Goal: Task Accomplishment & Management: Use online tool/utility

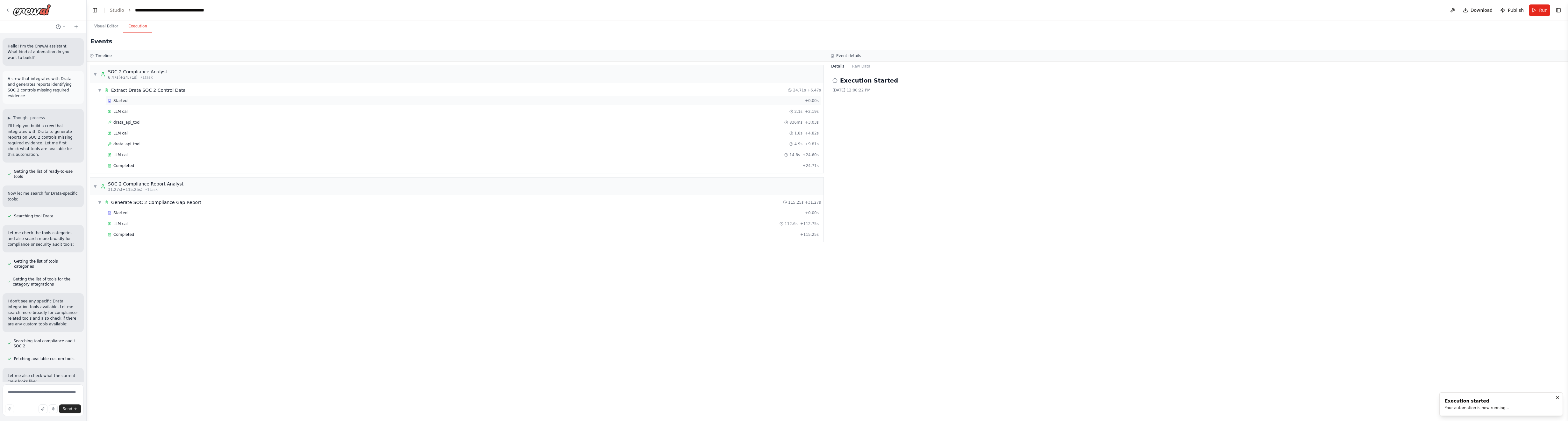
scroll to position [8716, 0]
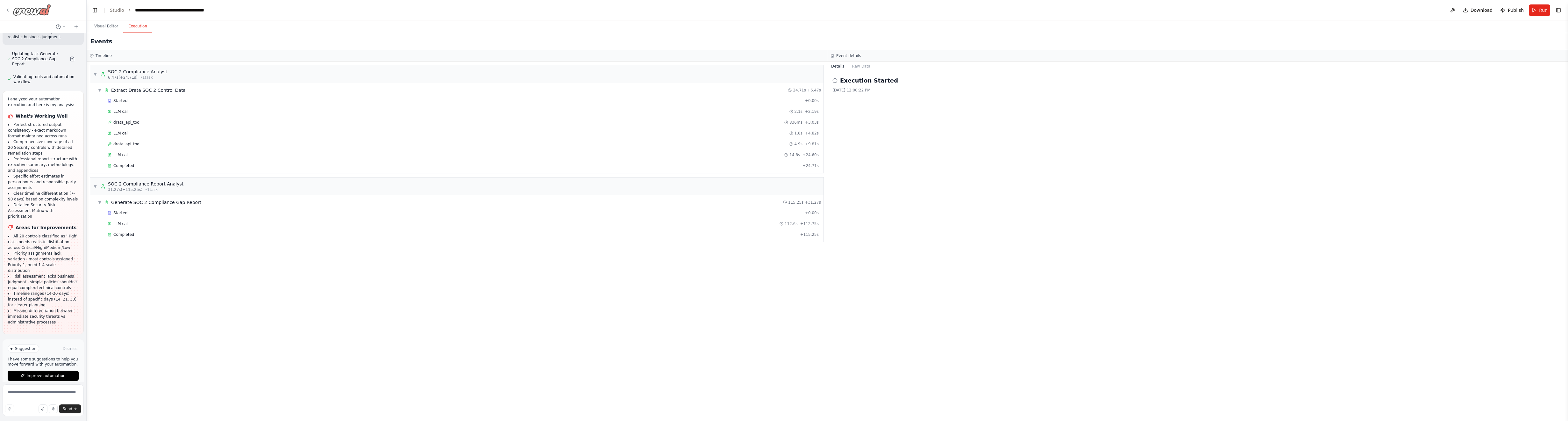
click at [45, 10] on img at bounding box center [32, 10] width 38 height 12
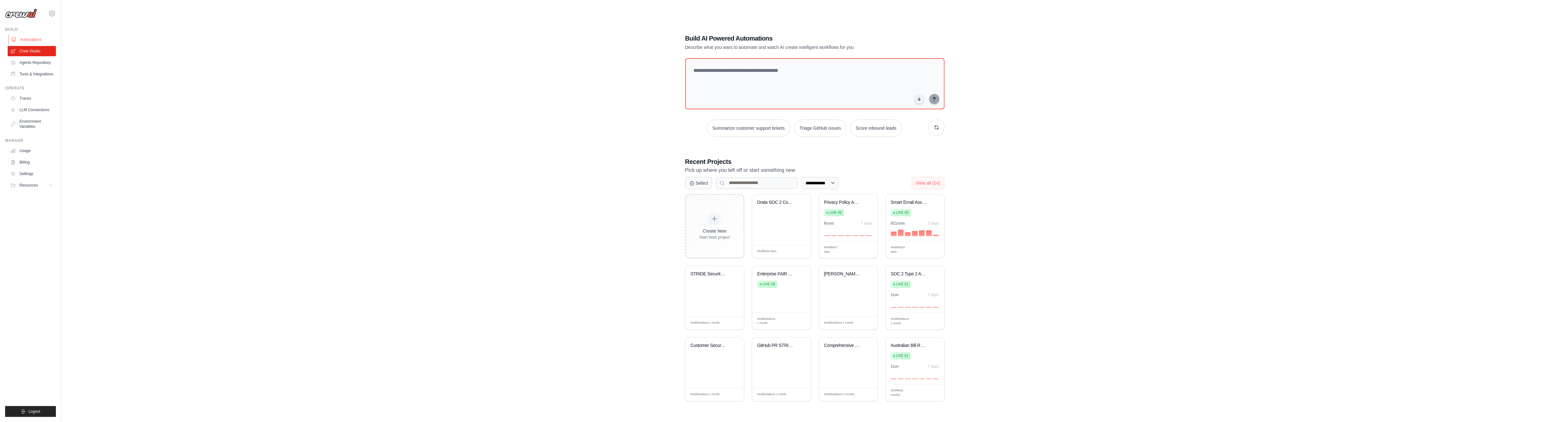
click at [33, 37] on link "Automations" at bounding box center [32, 40] width 48 height 10
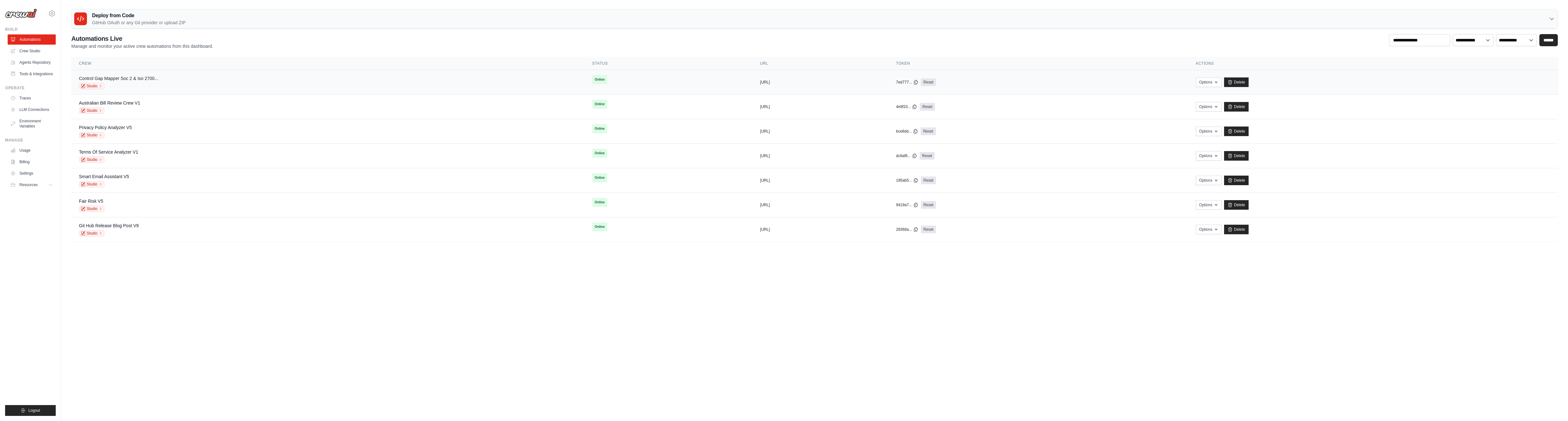
click at [105, 80] on link "Control Gap Mapper Soc 2 & Iso 2700..." at bounding box center [119, 79] width 79 height 5
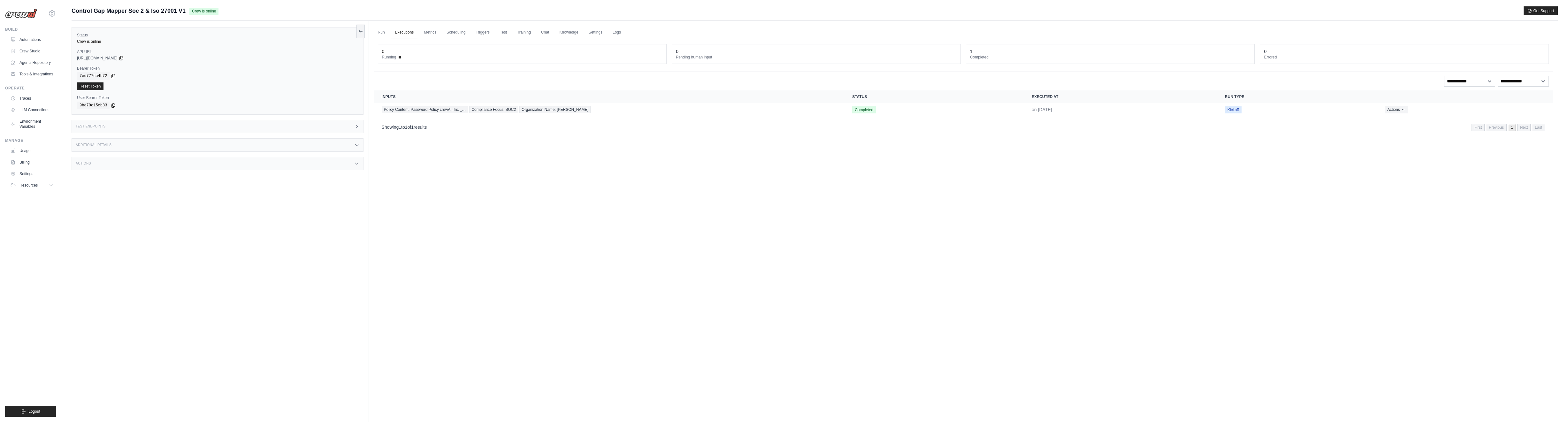
click at [111, 147] on div "Additional Details" at bounding box center [217, 145] width 292 height 13
click at [211, 203] on div "Actions" at bounding box center [217, 202] width 292 height 13
click at [597, 32] on link "Settings" at bounding box center [595, 32] width 21 height 13
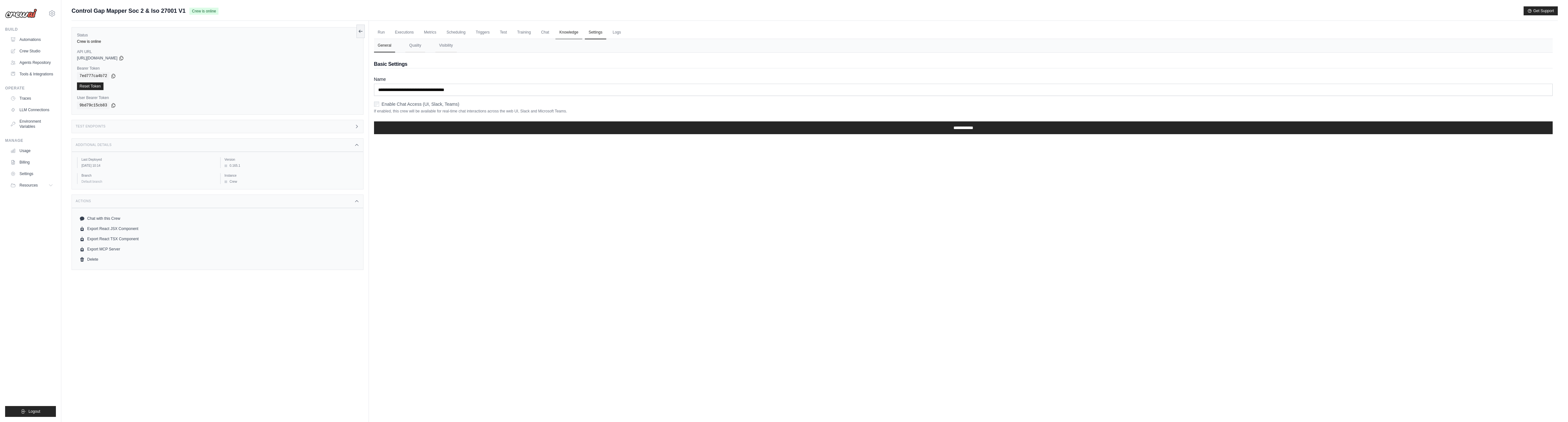
click at [564, 34] on link "Knowledge" at bounding box center [568, 32] width 26 height 13
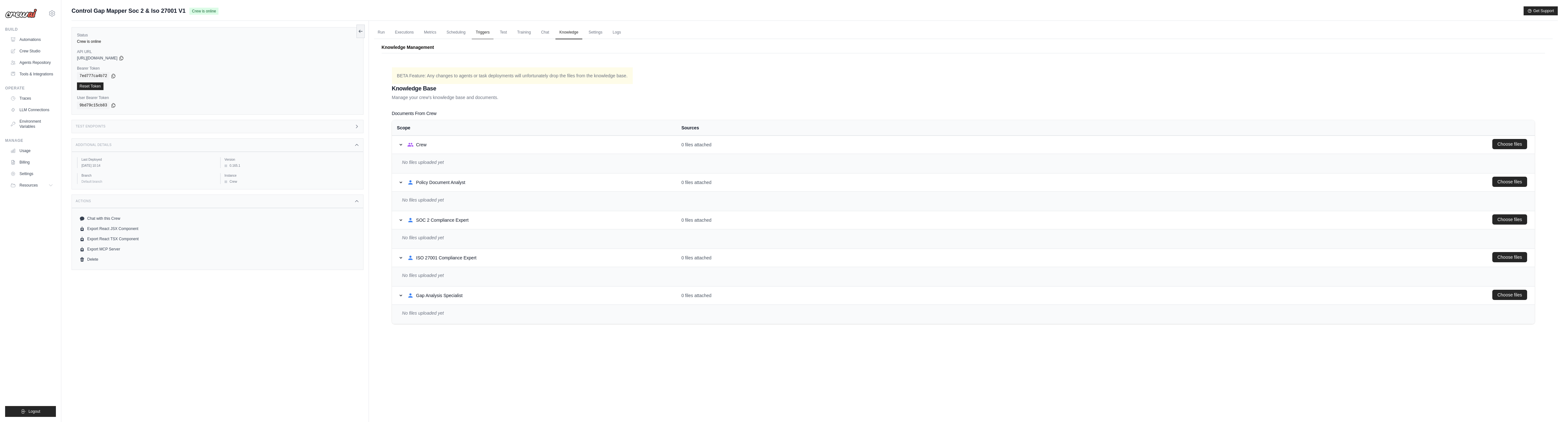
click at [481, 29] on link "Triggers" at bounding box center [483, 32] width 22 height 13
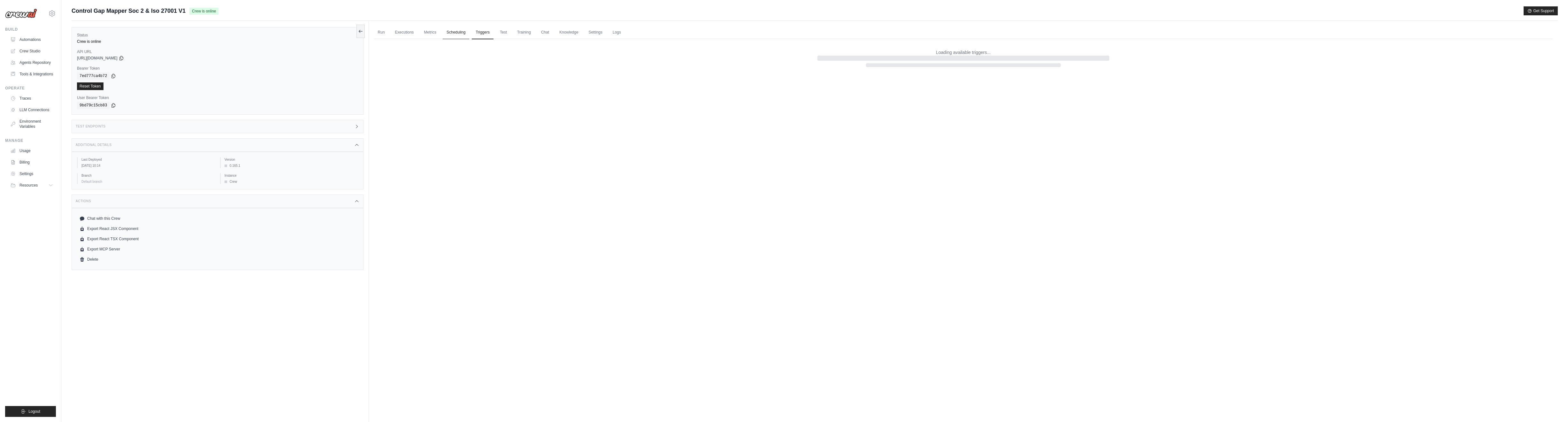
click at [455, 34] on link "Scheduling" at bounding box center [456, 32] width 26 height 13
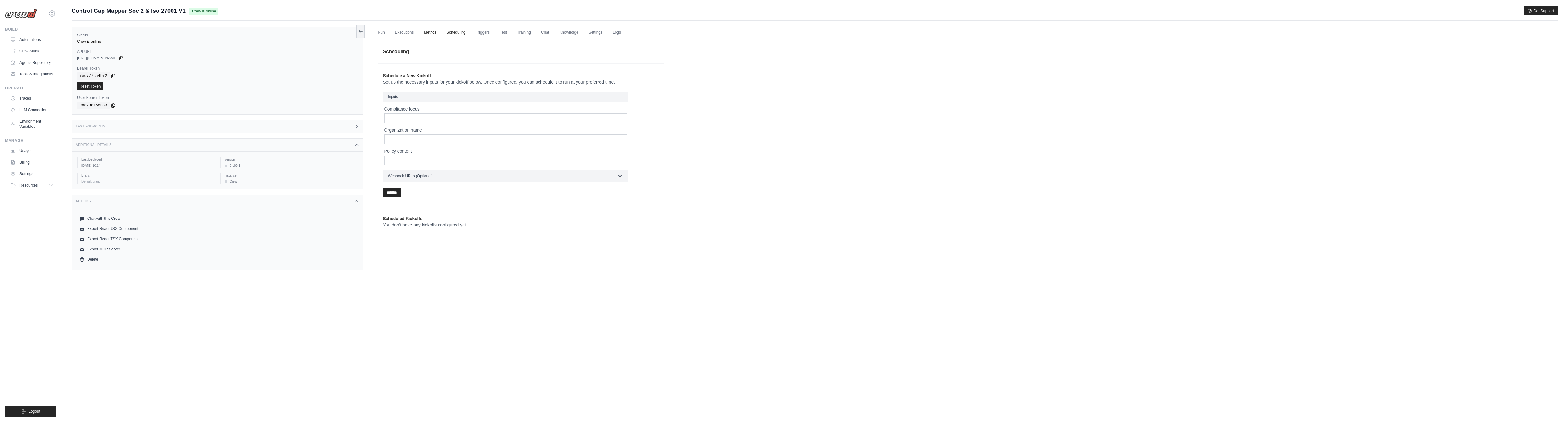
click at [429, 33] on link "Metrics" at bounding box center [430, 32] width 20 height 13
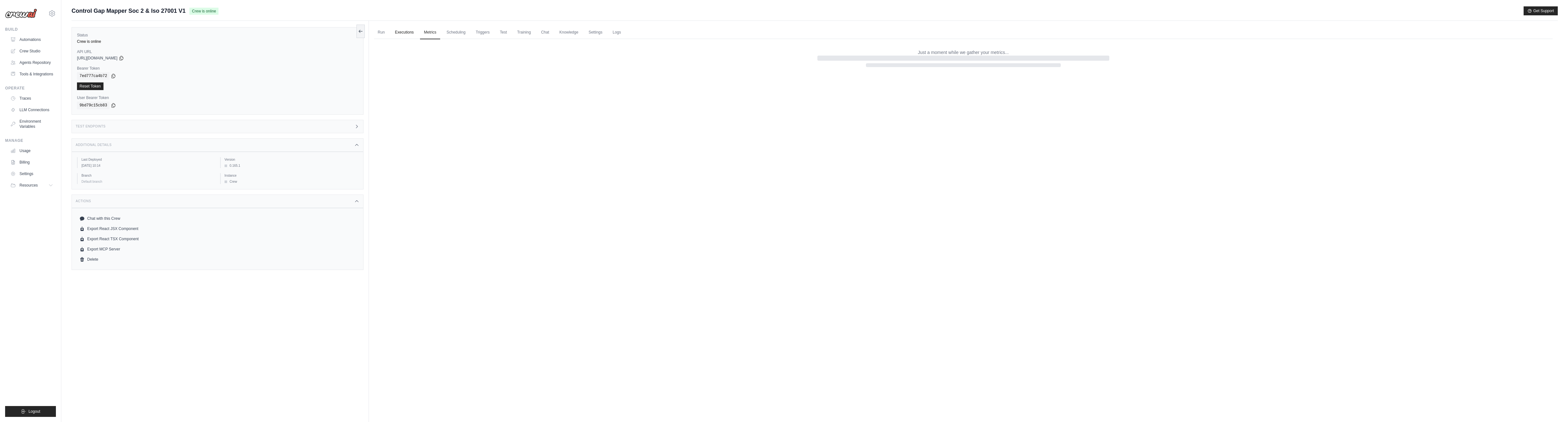
click at [407, 33] on link "Executions" at bounding box center [404, 32] width 26 height 13
click at [375, 33] on link "Run" at bounding box center [382, 32] width 15 height 13
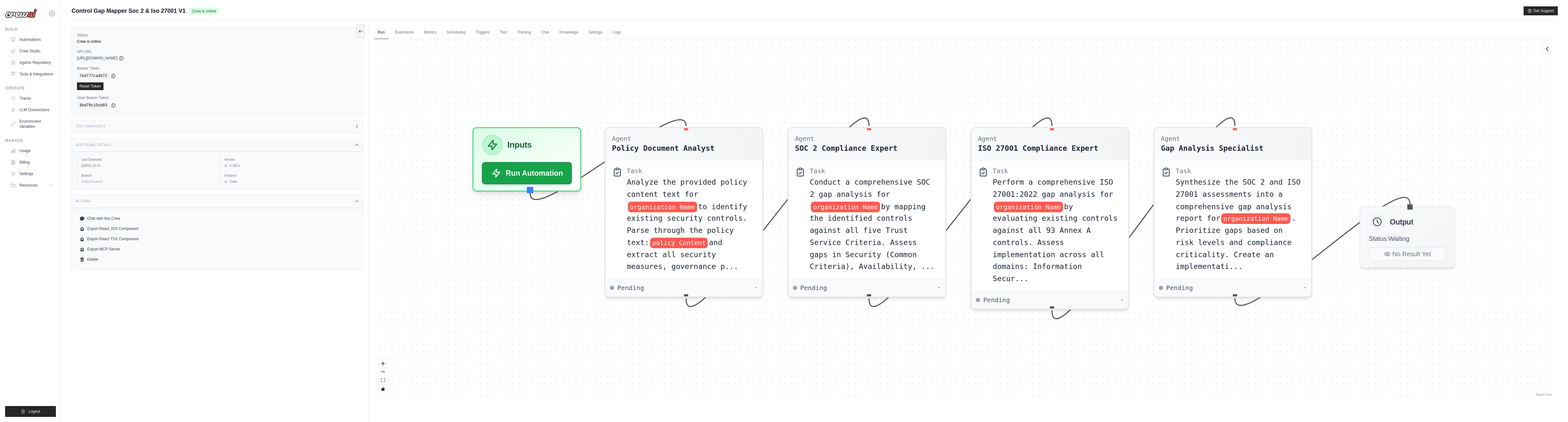
click at [111, 127] on div "Test Endpoints" at bounding box center [217, 126] width 292 height 13
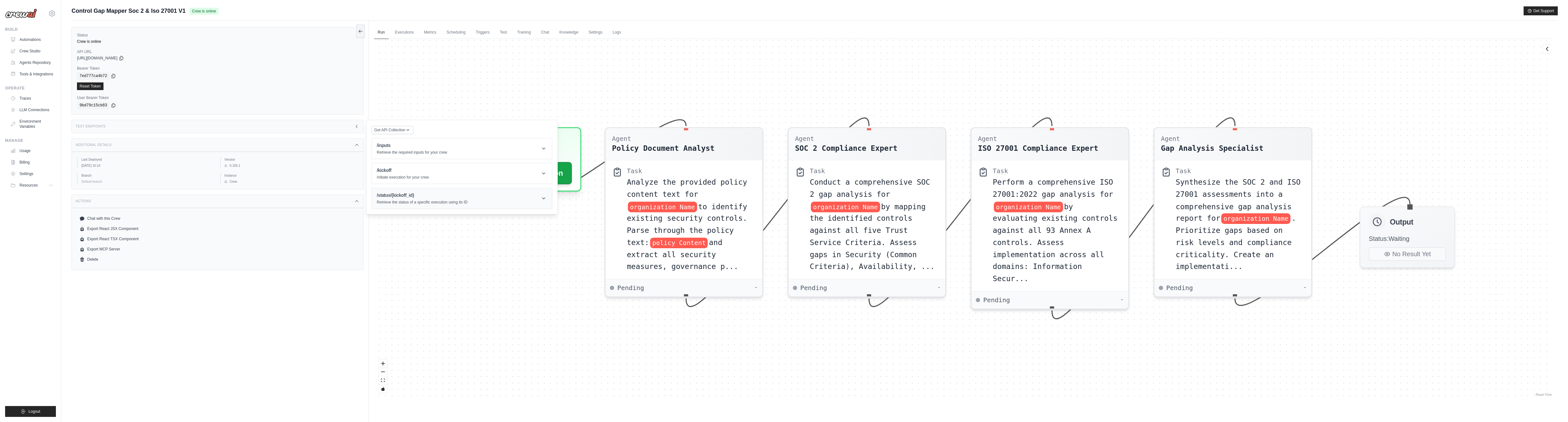
click at [533, 200] on header "/status/{kickoff_id} Retrieve the status of a specific execution using its ID" at bounding box center [462, 198] width 180 height 20
click at [527, 173] on header "/kickoff Initiate execution for your crew" at bounding box center [462, 173] width 180 height 20
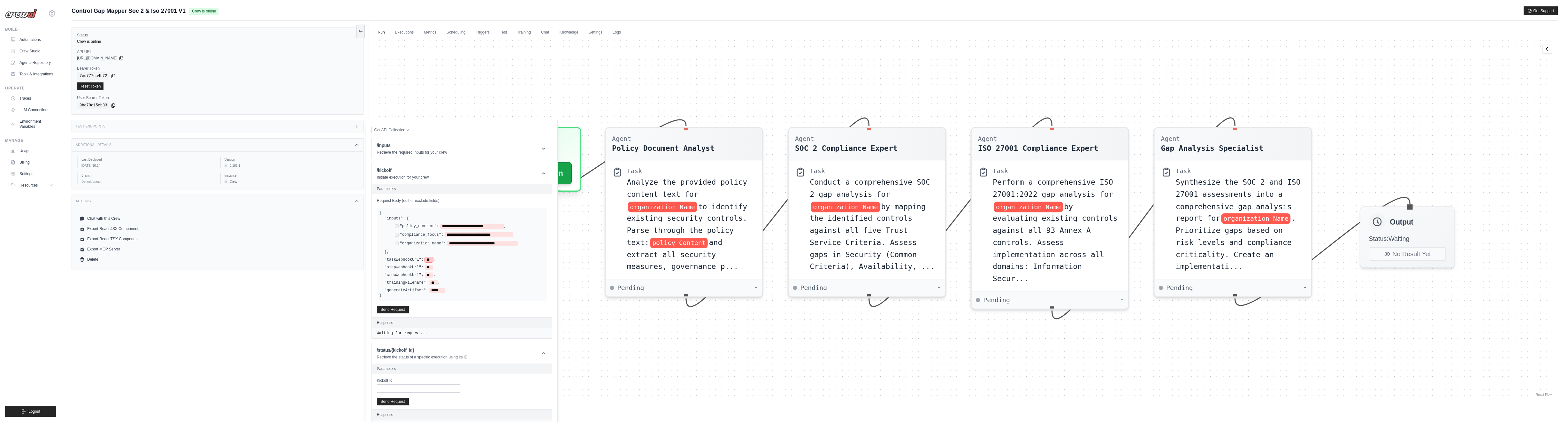
click at [429, 258] on span "**" at bounding box center [429, 260] width 9 height 5
click at [29, 42] on link "Automations" at bounding box center [32, 40] width 48 height 10
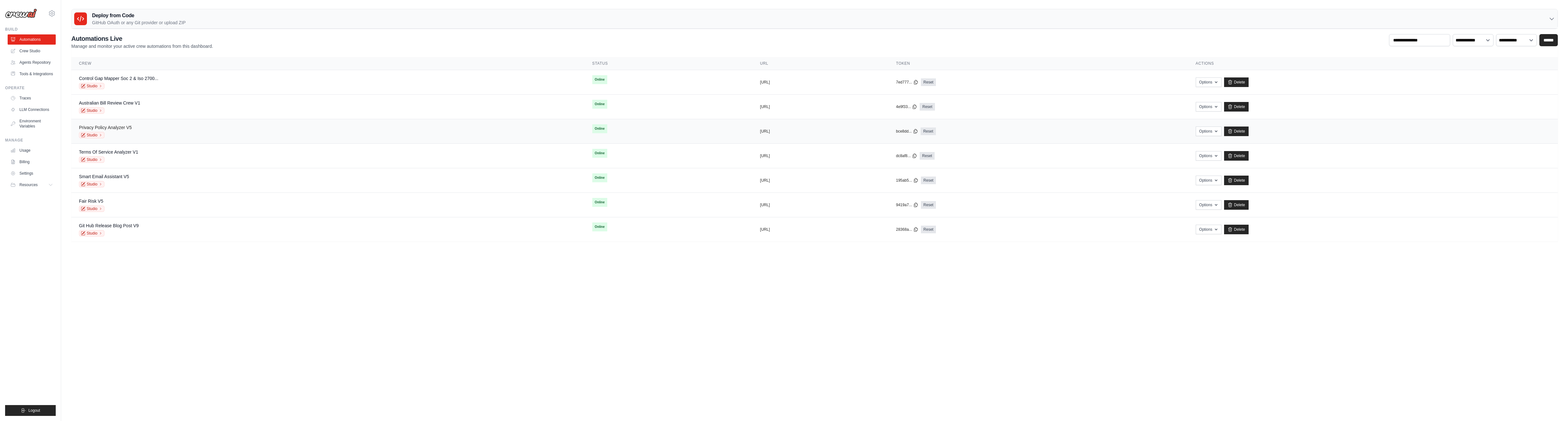
click at [117, 129] on link "Privacy Policy Analyzer V5" at bounding box center [105, 127] width 53 height 5
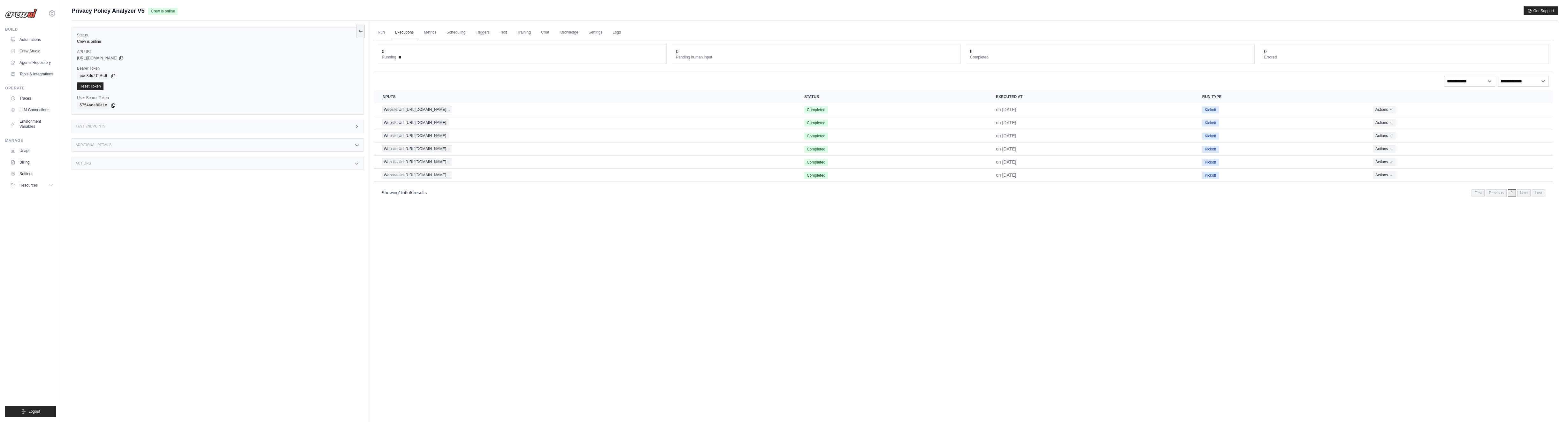
click at [144, 129] on div "Test Endpoints" at bounding box center [217, 126] width 292 height 13
click at [388, 164] on header "/kickoff Initiate execution for your crew" at bounding box center [462, 173] width 180 height 20
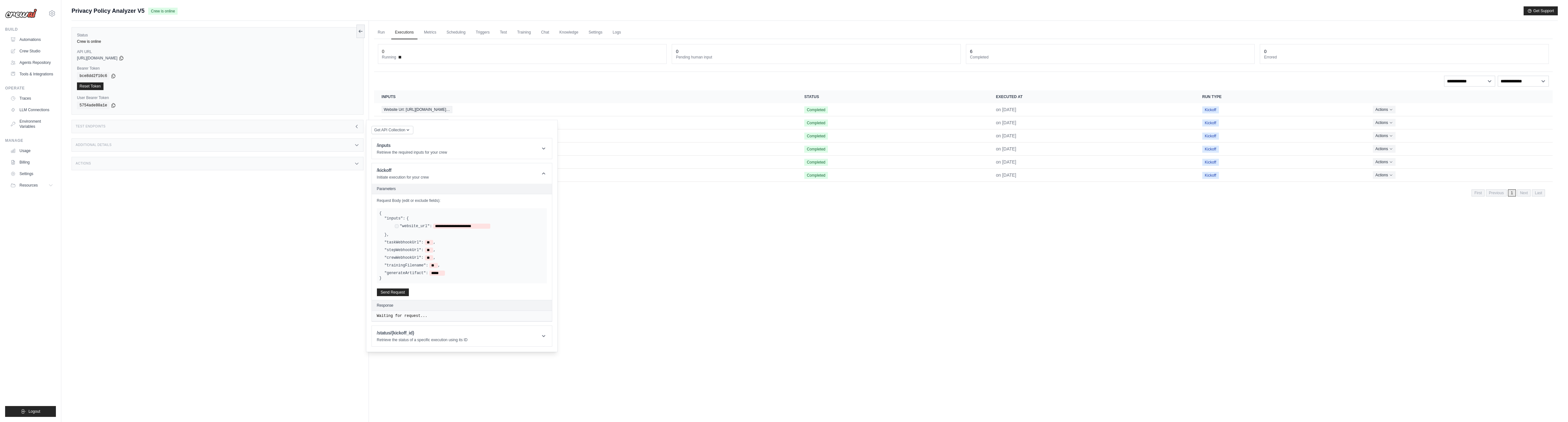
click at [797, 326] on div "Run Executions Metrics Scheduling Triggers Test Training Chat Knowledge Setting…" at bounding box center [963, 231] width 1189 height 422
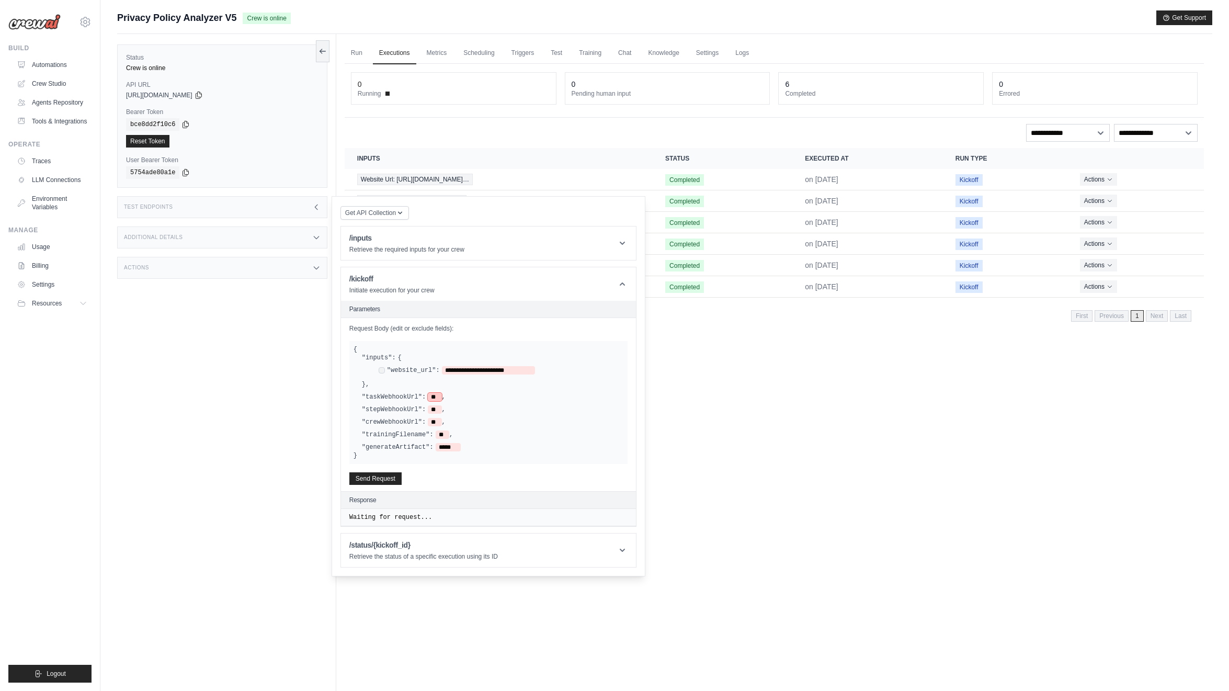
click at [433, 393] on span "**" at bounding box center [435, 397] width 14 height 8
paste span
click at [434, 408] on span "**" at bounding box center [435, 409] width 14 height 8
paste span
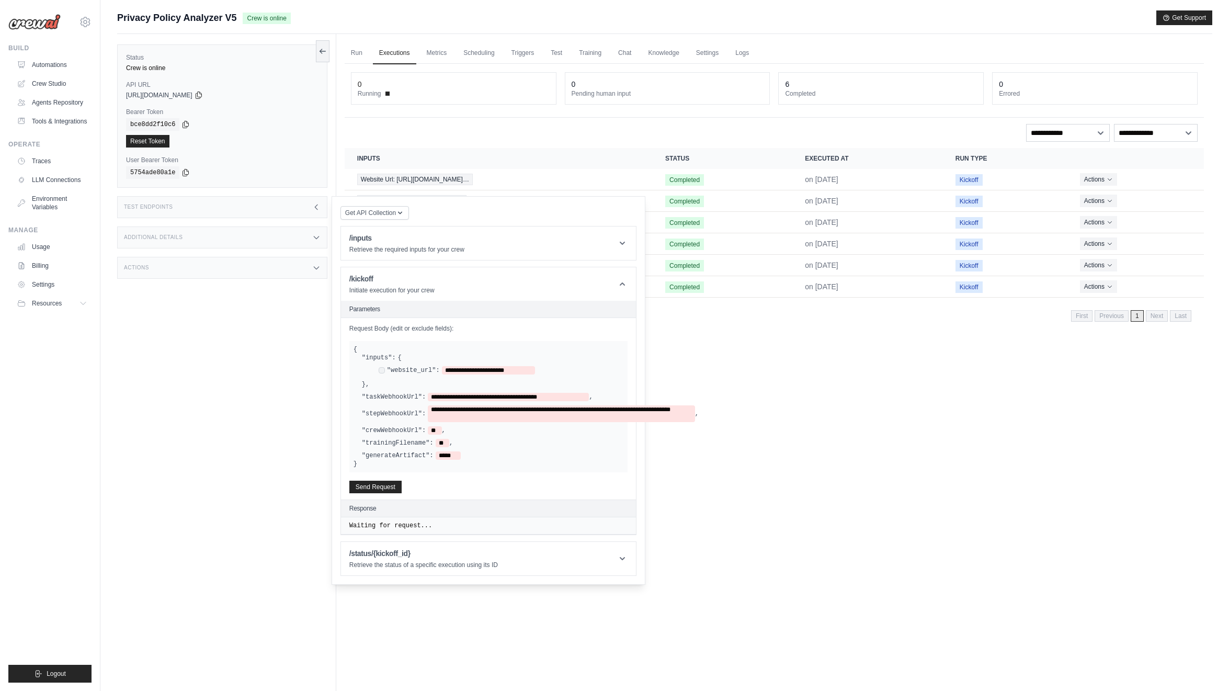
click at [718, 509] on div "Run Executions Metrics Scheduling Triggers Test Training Chat Knowledge Setting…" at bounding box center [774, 379] width 876 height 691
drag, startPoint x: 450, startPoint y: 369, endPoint x: 529, endPoint y: 371, distance: 78.5
click at [529, 371] on span "**********" at bounding box center [488, 370] width 93 height 8
click at [509, 369] on span "**********" at bounding box center [488, 370] width 93 height 8
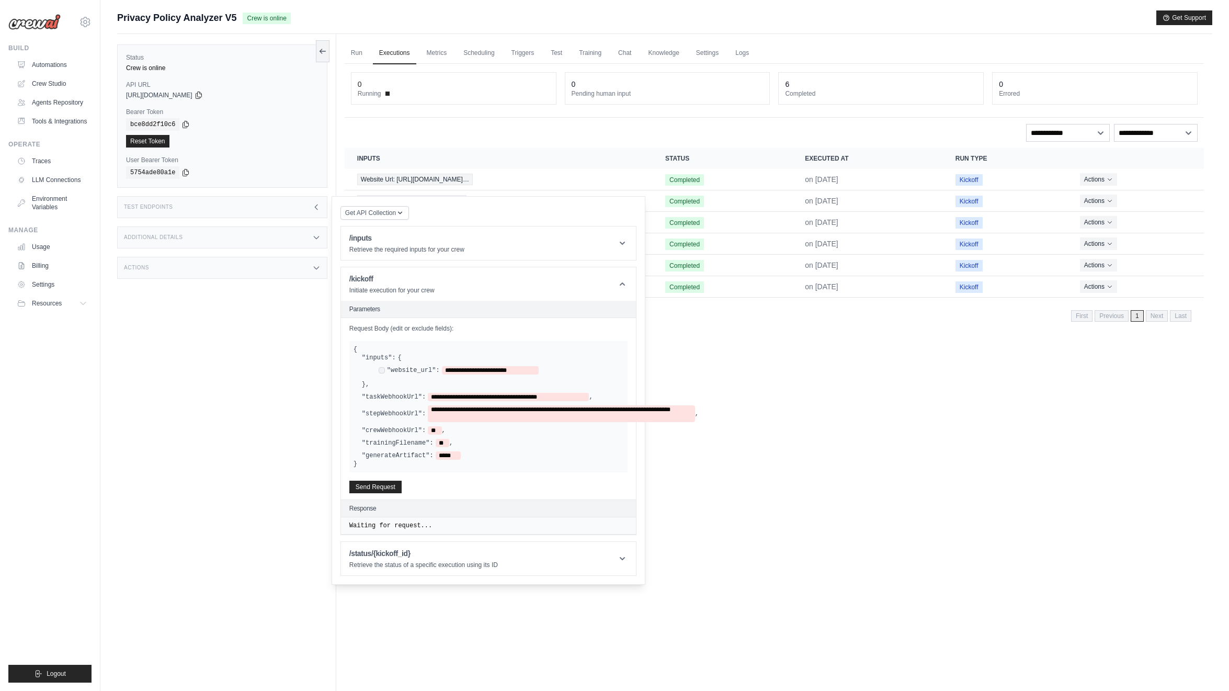
click at [730, 533] on div "Run Executions Metrics Scheduling Triggers Test Training Chat Knowledge Setting…" at bounding box center [774, 379] width 876 height 691
click at [388, 480] on button "Send Request" at bounding box center [375, 486] width 52 height 13
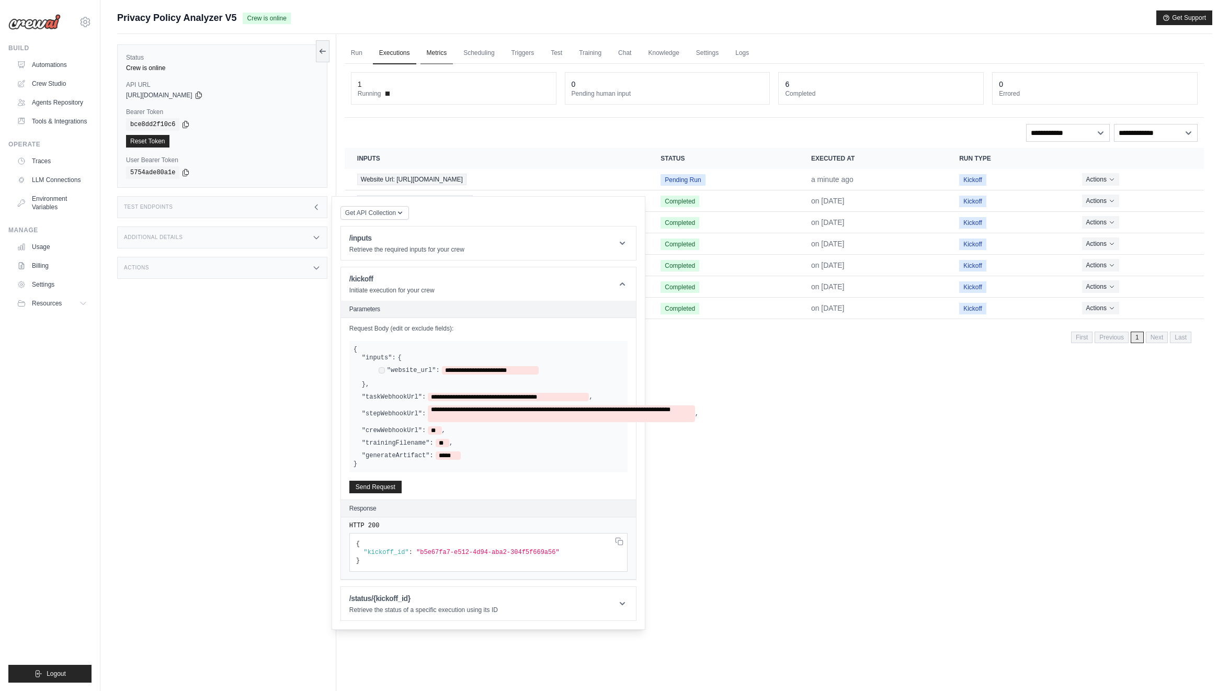
click at [431, 51] on link "Metrics" at bounding box center [437, 53] width 33 height 22
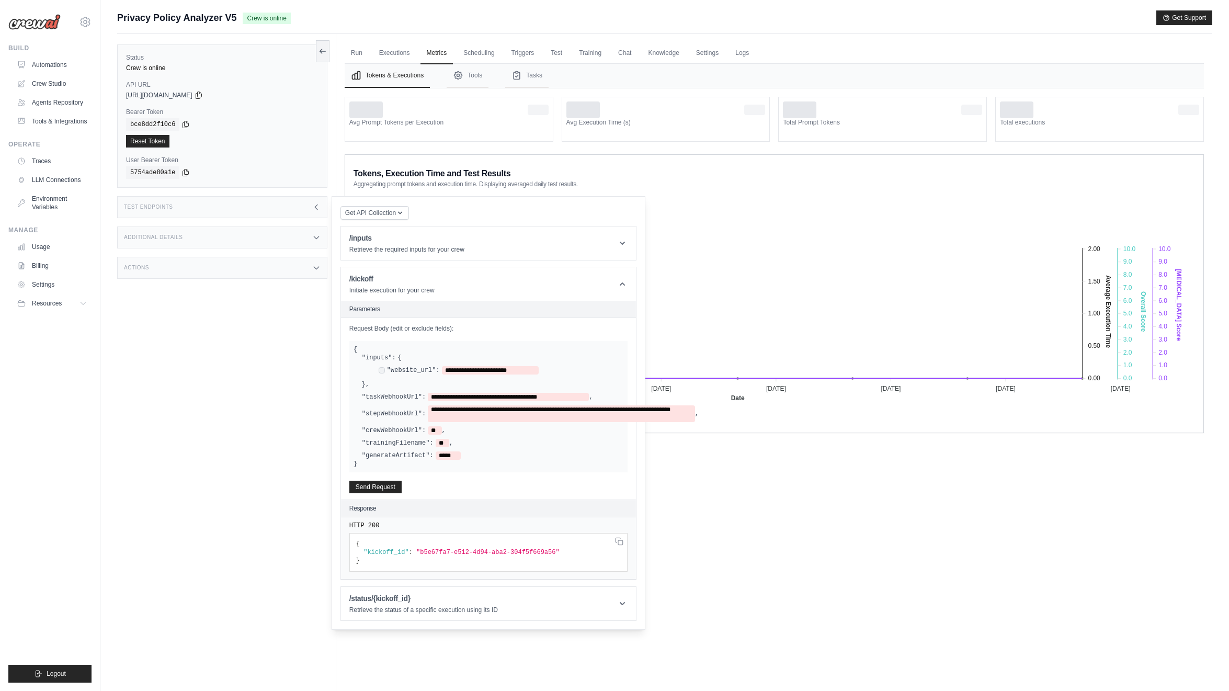
click at [296, 235] on div "Additional Details" at bounding box center [222, 238] width 210 height 22
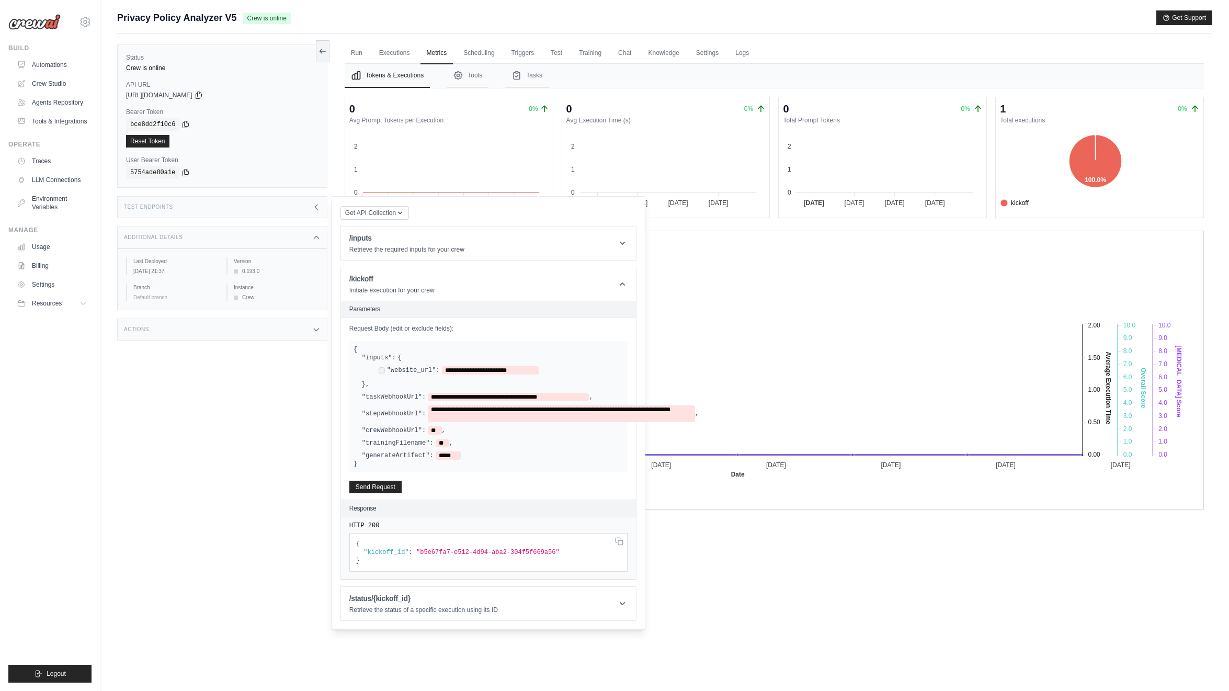
click at [312, 241] on icon at bounding box center [316, 237] width 8 height 8
click at [238, 433] on div "Status Crew is online API URL copied https://privacy-policy-analyzer-v1-3e985c4…" at bounding box center [226, 379] width 219 height 691
click at [623, 285] on icon at bounding box center [622, 284] width 10 height 10
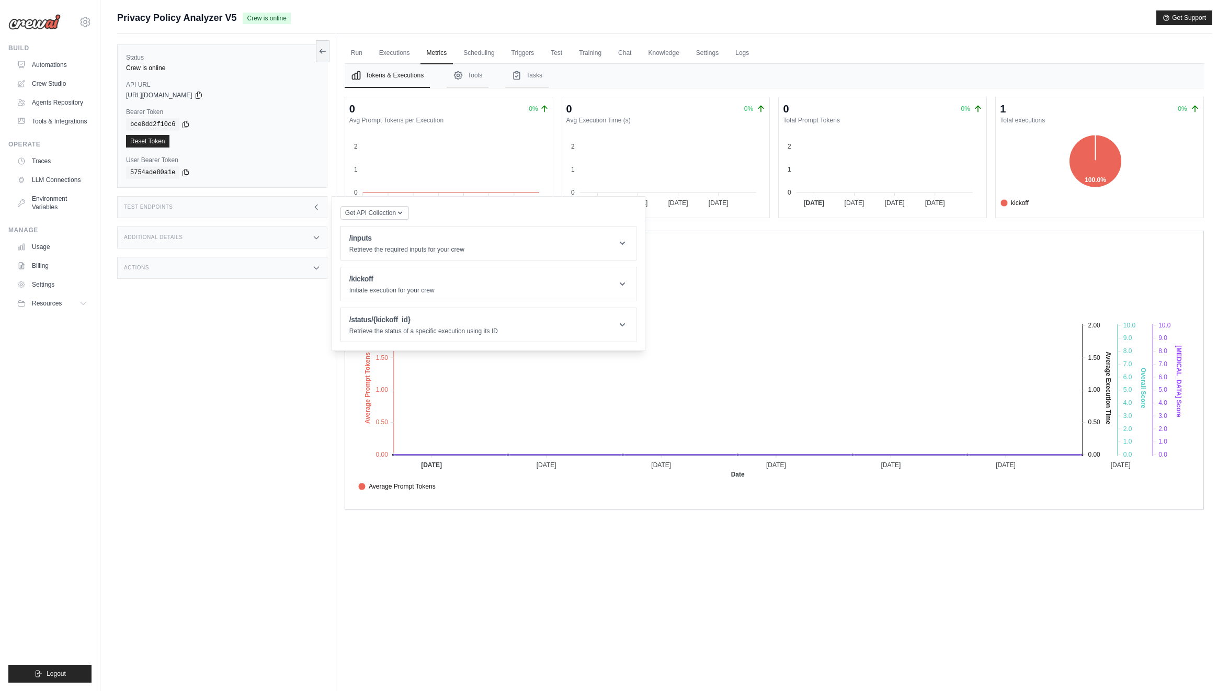
click at [266, 347] on div "Status Crew is online API URL copied https://privacy-policy-analyzer-v1-3e985c4…" at bounding box center [226, 379] width 219 height 691
click at [674, 261] on div "Tokens, Execution Time and Test Results Aggregating prompt tokens and execution…" at bounding box center [775, 253] width 842 height 23
click at [394, 52] on link "Executions" at bounding box center [394, 53] width 43 height 22
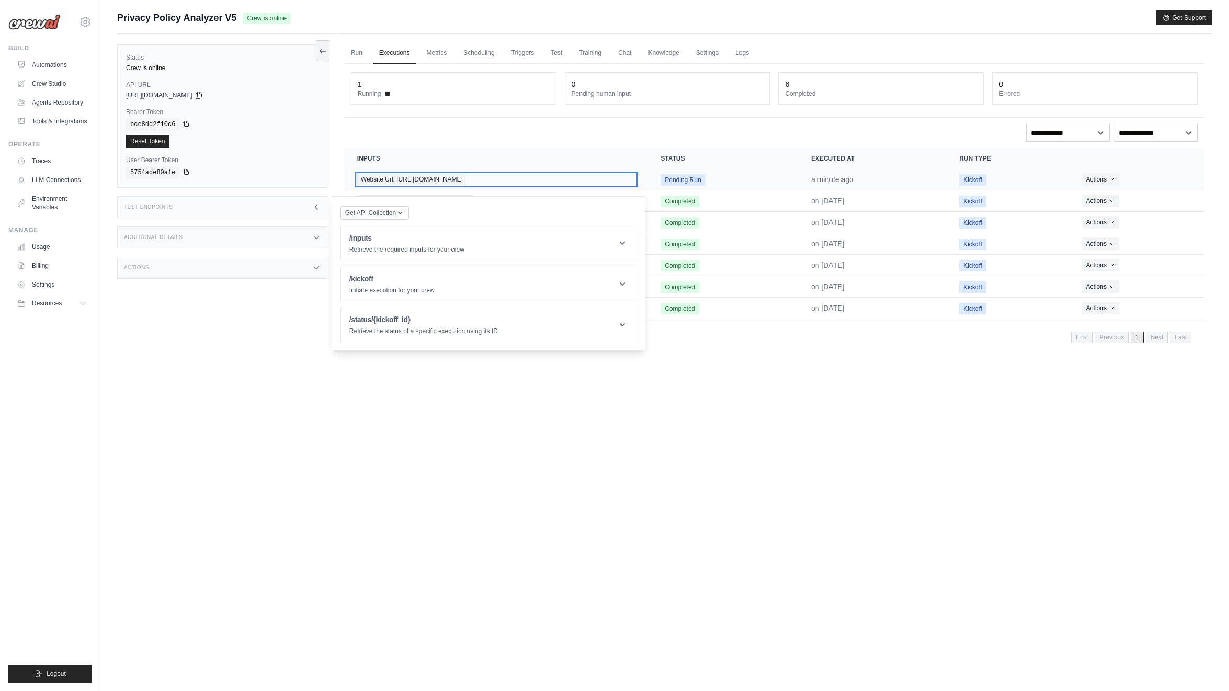
click at [414, 178] on span "Website Url: [URL][DOMAIN_NAME]" at bounding box center [411, 180] width 109 height 12
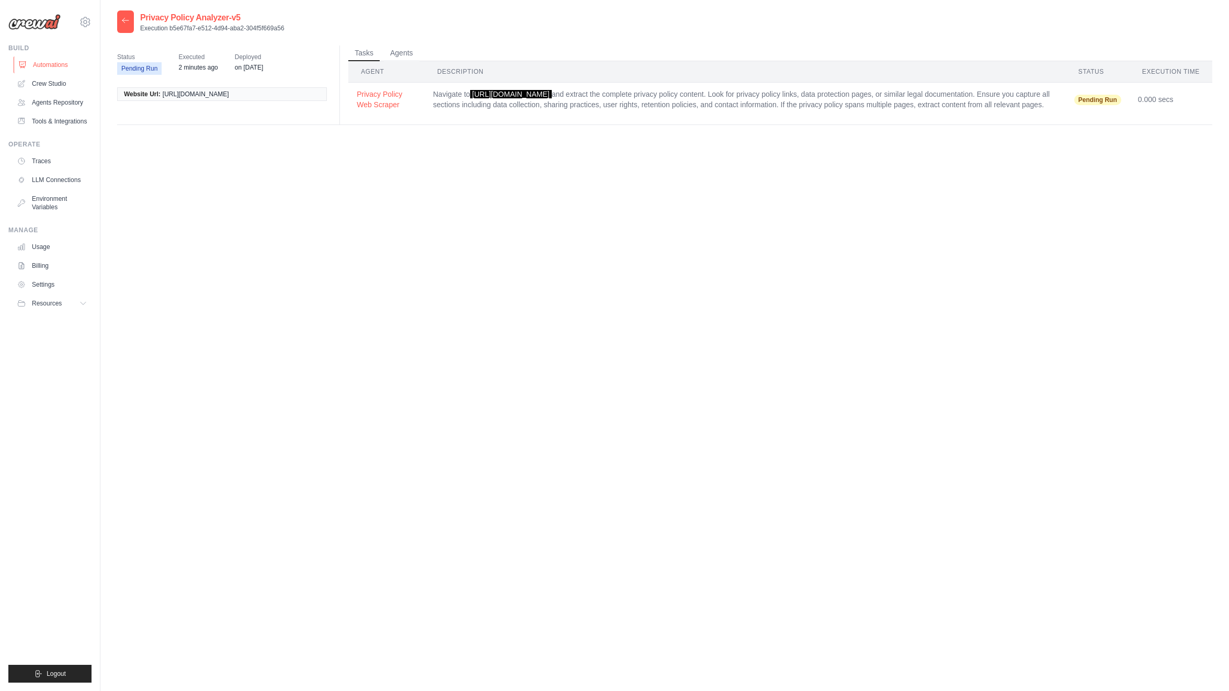
click at [46, 66] on link "Automations" at bounding box center [53, 65] width 79 height 17
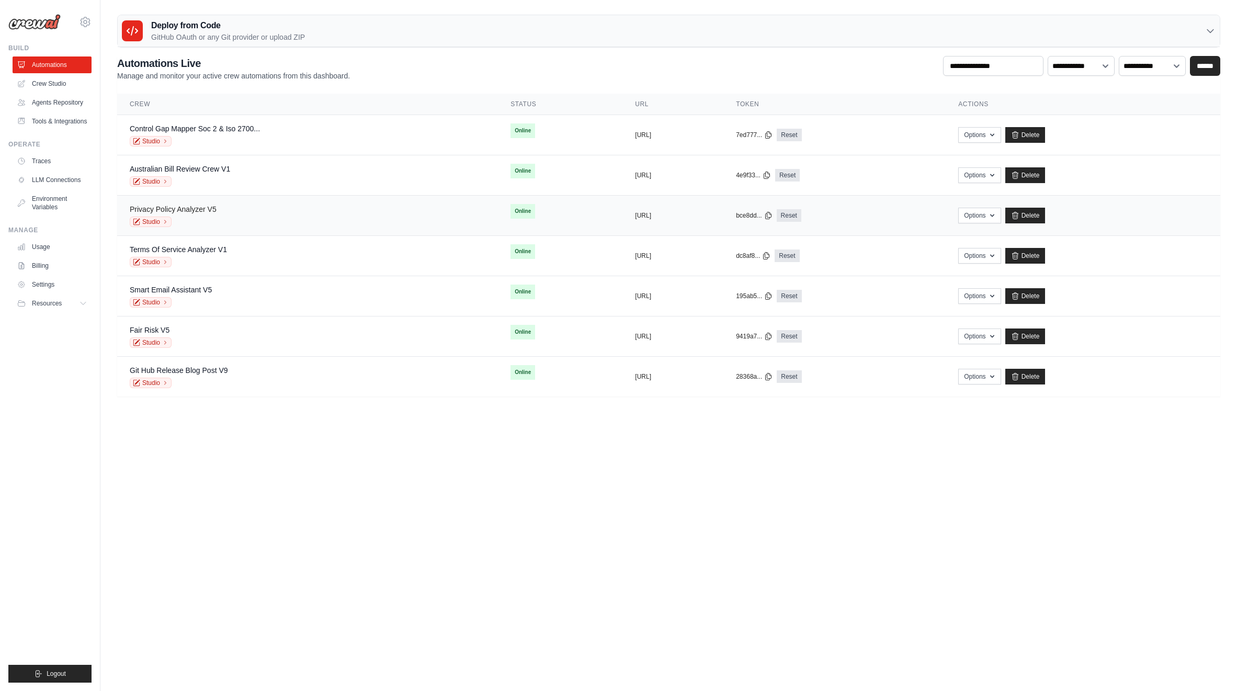
click at [216, 209] on link "Privacy Policy Analyzer V5" at bounding box center [173, 209] width 87 height 8
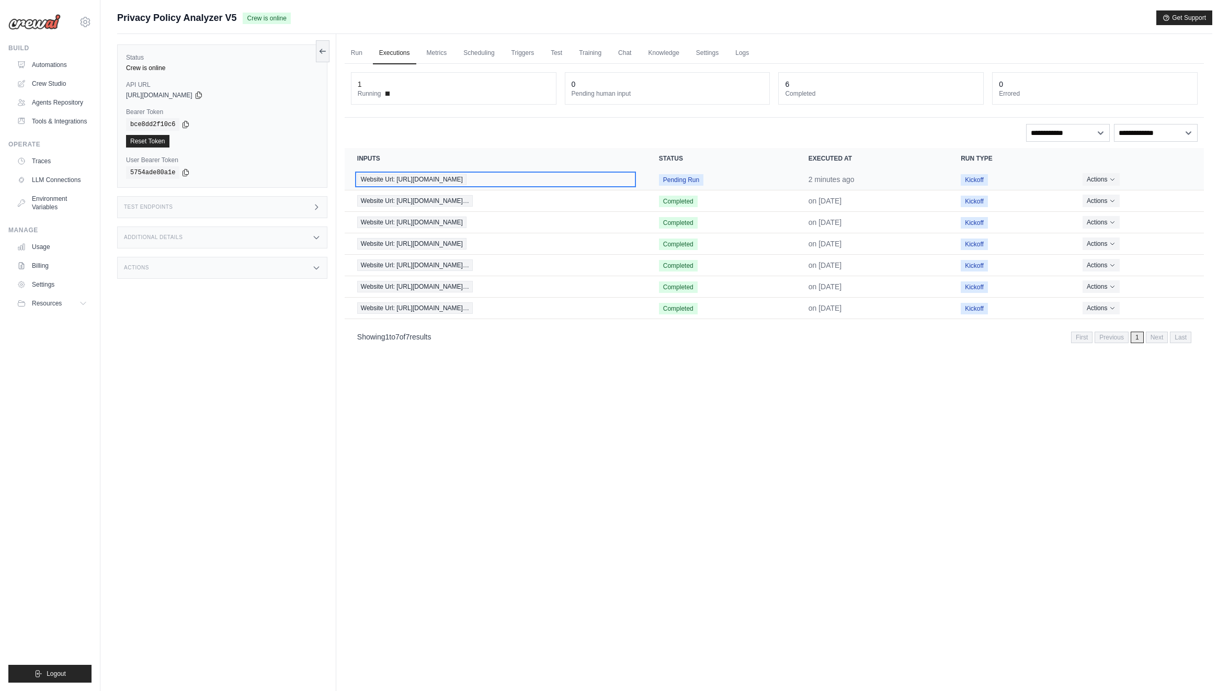
click at [622, 180] on div "Website Url: [URL][DOMAIN_NAME]" at bounding box center [495, 180] width 277 height 12
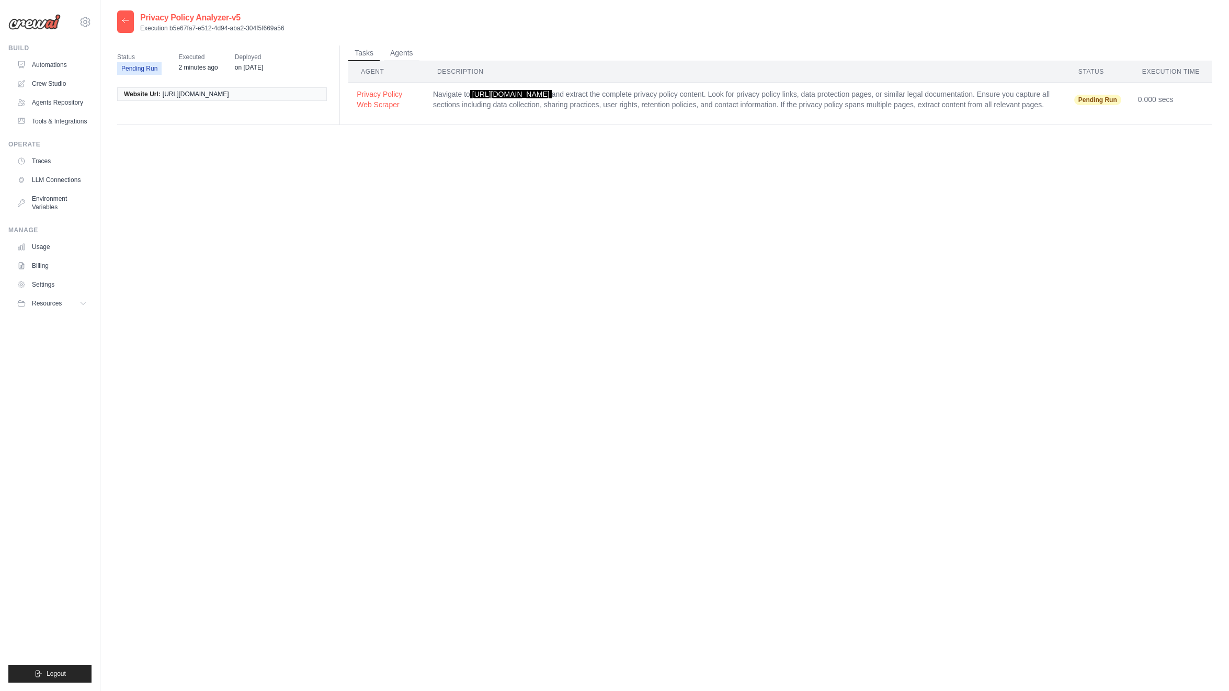
click at [589, 99] on td "Navigate to https://dev.to/privacy and extract the complete privacy policy cont…" at bounding box center [745, 100] width 641 height 34
click at [381, 95] on button "Privacy Policy Web Scraper" at bounding box center [387, 98] width 60 height 21
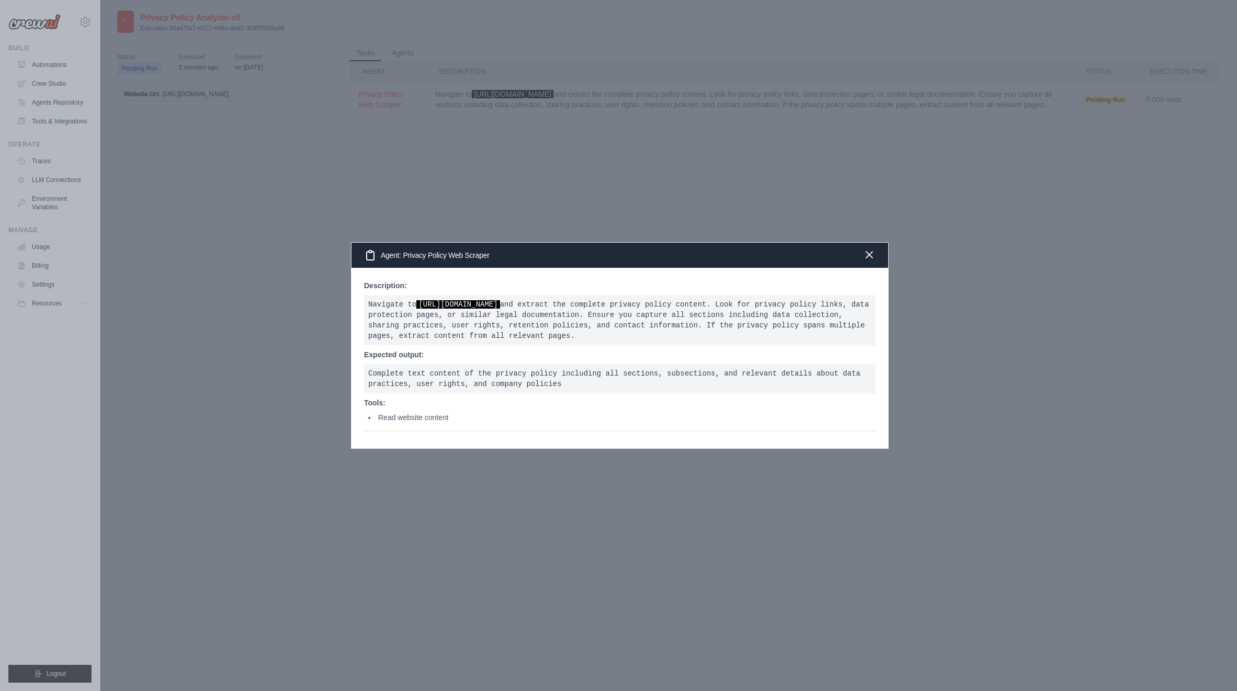
click at [871, 251] on icon "button" at bounding box center [869, 254] width 13 height 13
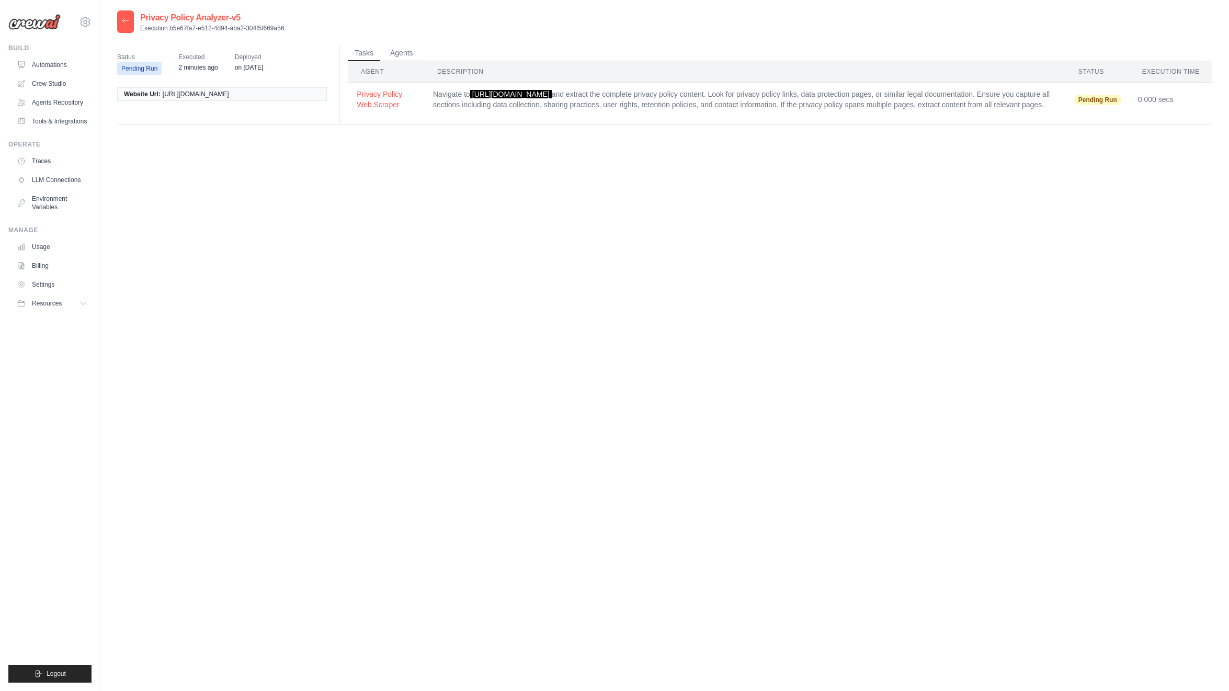
click at [1100, 98] on span "Pending Run" at bounding box center [1098, 100] width 47 height 10
click at [127, 15] on div at bounding box center [125, 21] width 17 height 22
click at [126, 25] on icon at bounding box center [125, 20] width 8 height 8
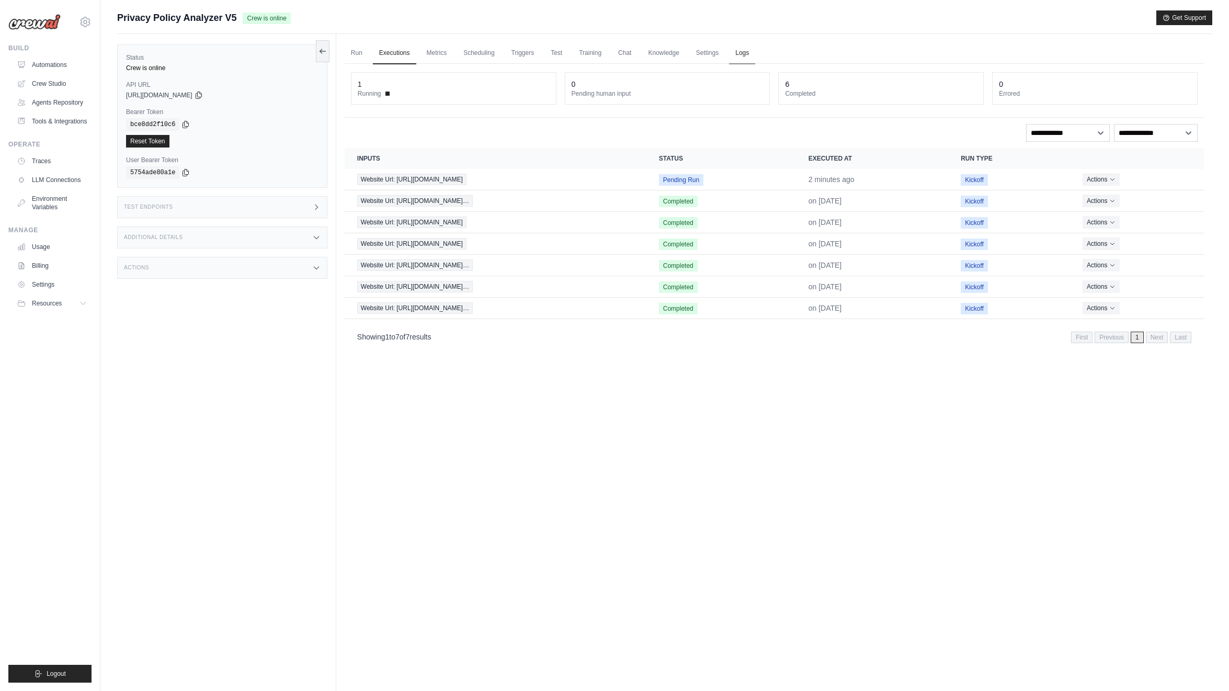
click at [741, 53] on link "Logs" at bounding box center [742, 53] width 26 height 22
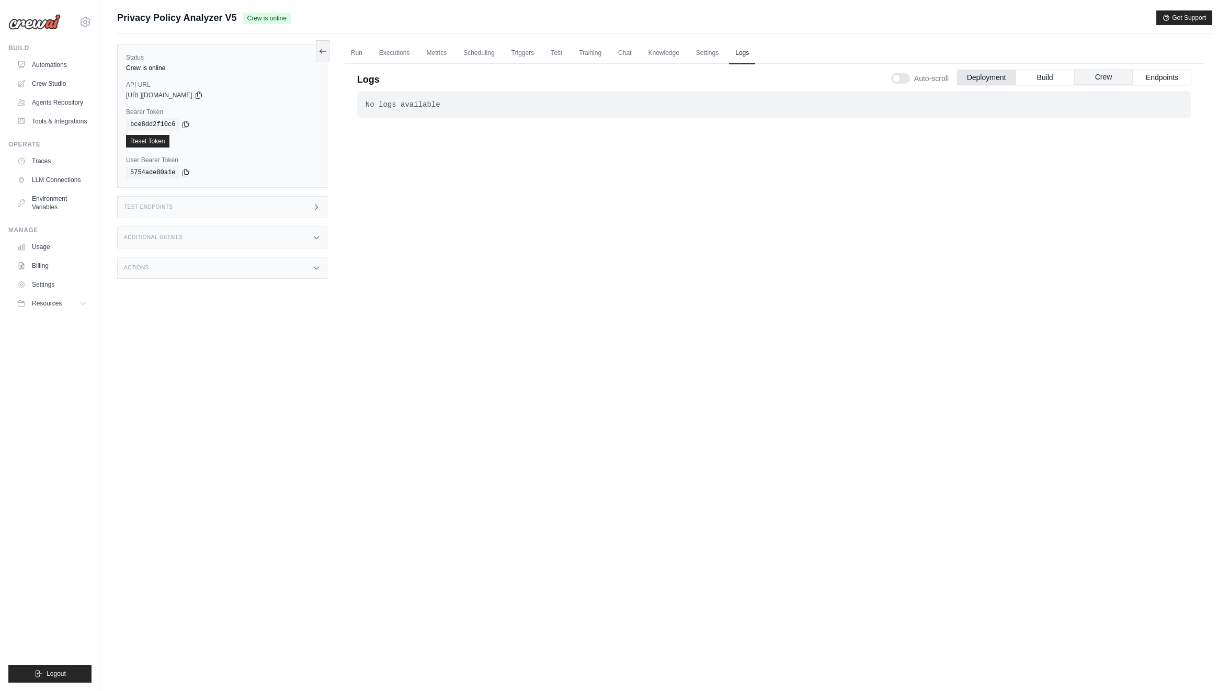
click at [1104, 77] on button "Crew" at bounding box center [1104, 77] width 59 height 16
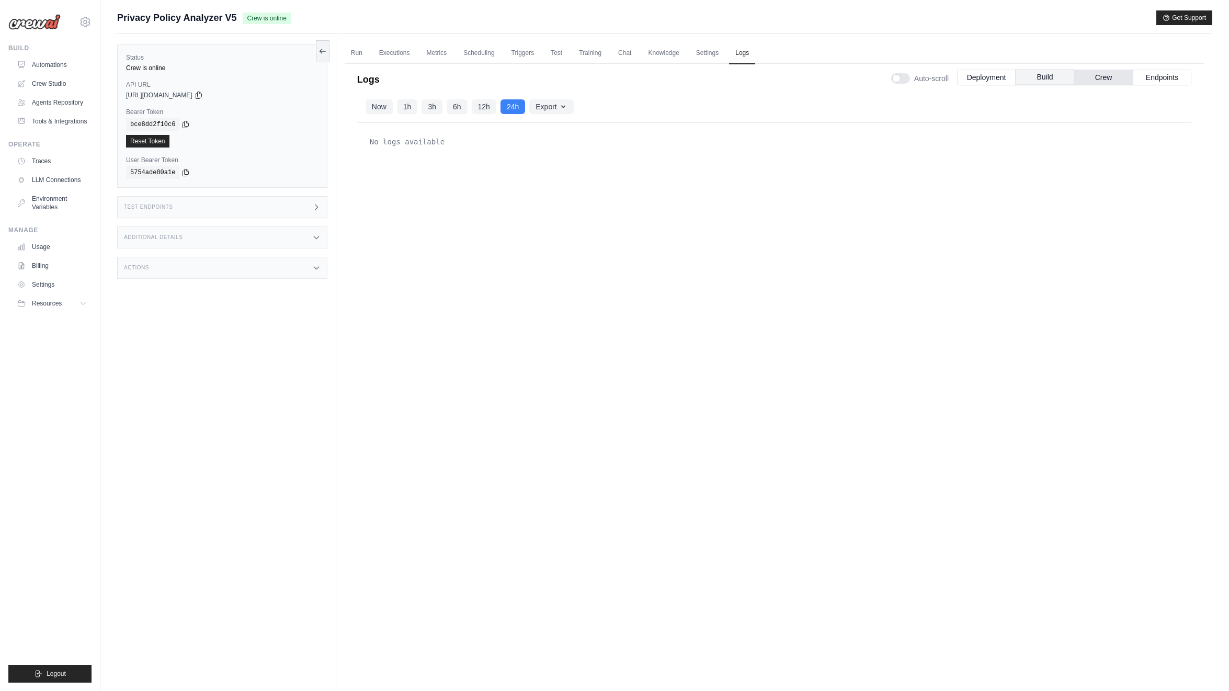
click at [1034, 78] on button "Build" at bounding box center [1045, 77] width 59 height 16
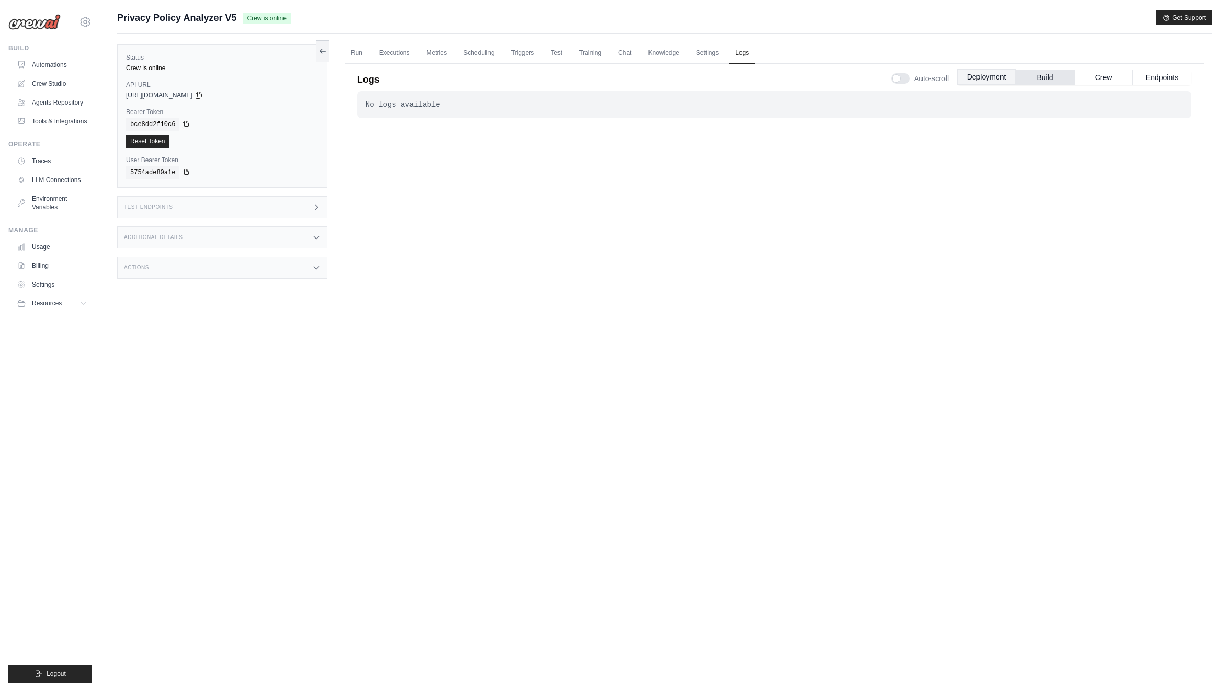
click at [981, 77] on button "Deployment" at bounding box center [986, 77] width 59 height 16
click at [1170, 72] on button "Endpoints" at bounding box center [1162, 77] width 59 height 16
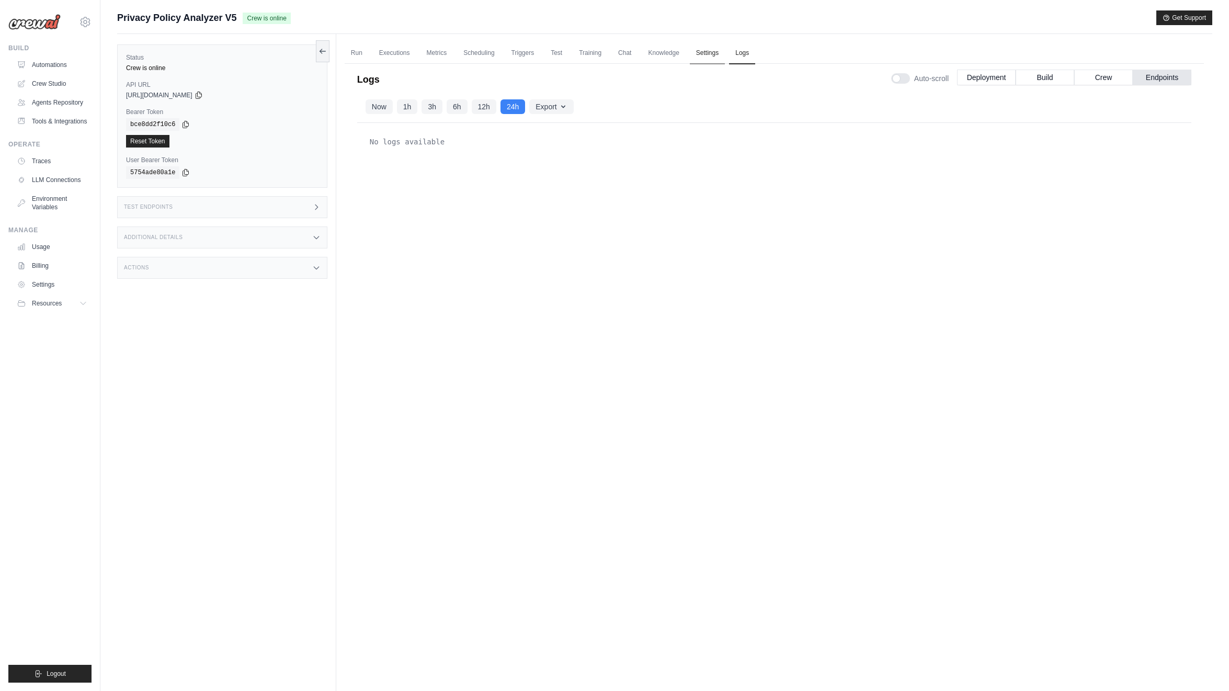
click at [699, 58] on link "Settings" at bounding box center [707, 53] width 35 height 22
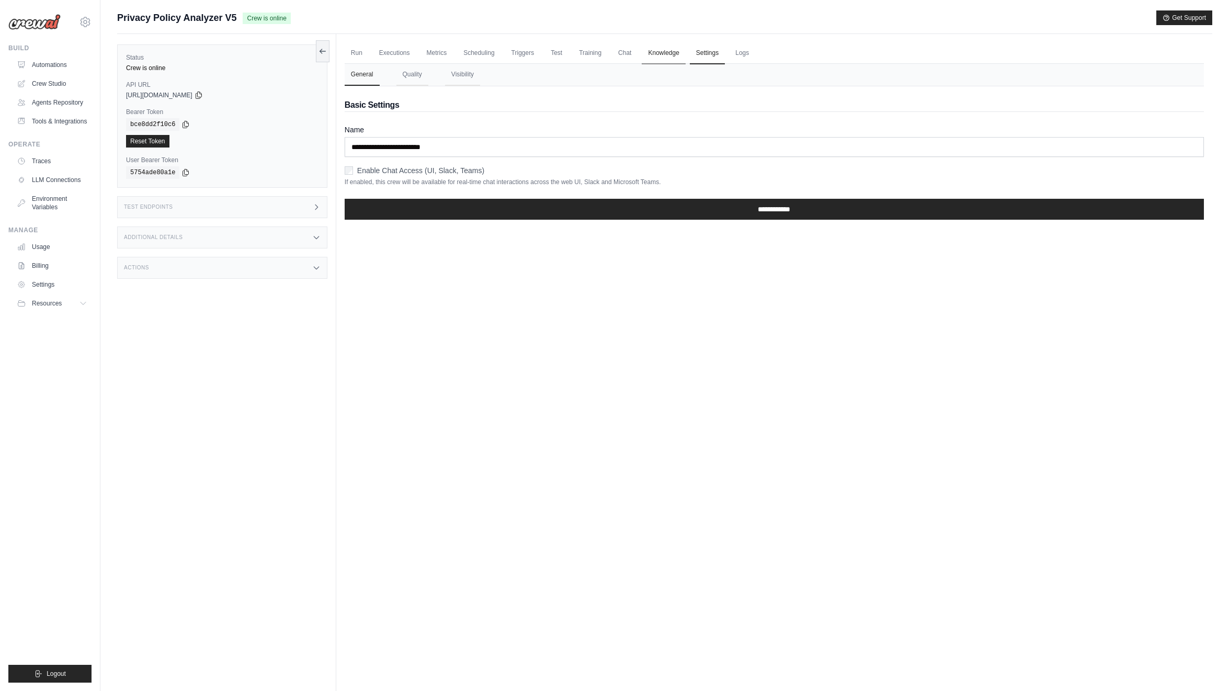
click at [663, 48] on link "Knowledge" at bounding box center [663, 53] width 43 height 22
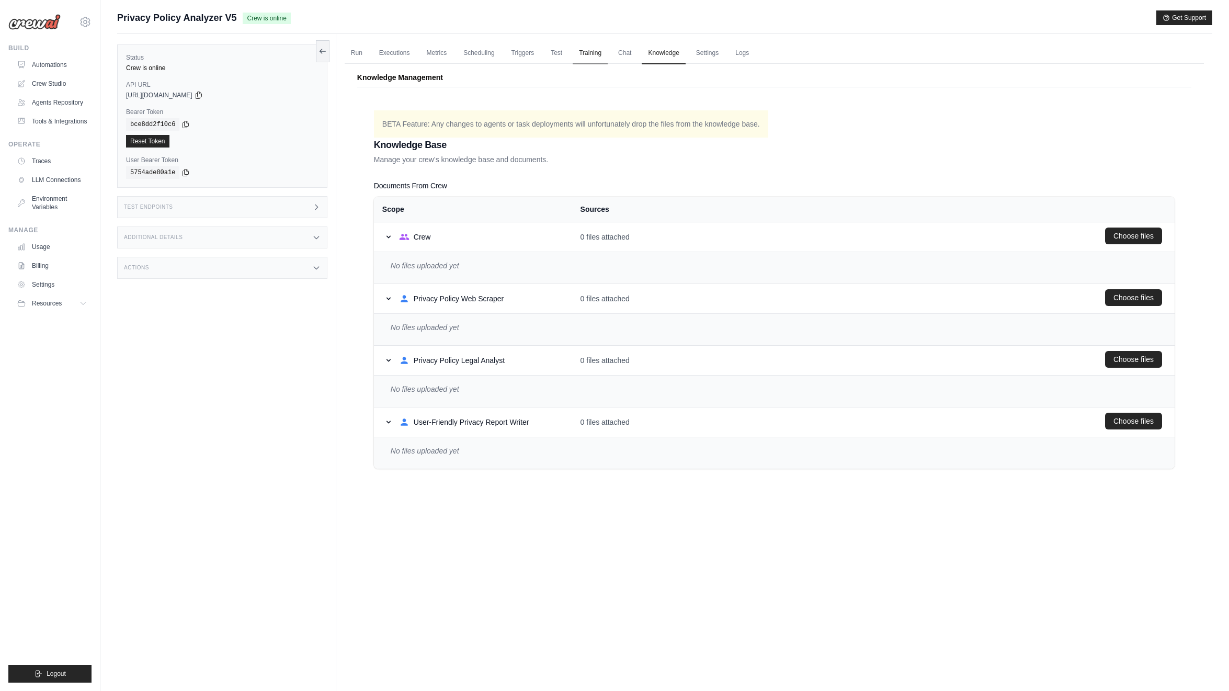
click at [590, 55] on link "Training" at bounding box center [590, 53] width 35 height 22
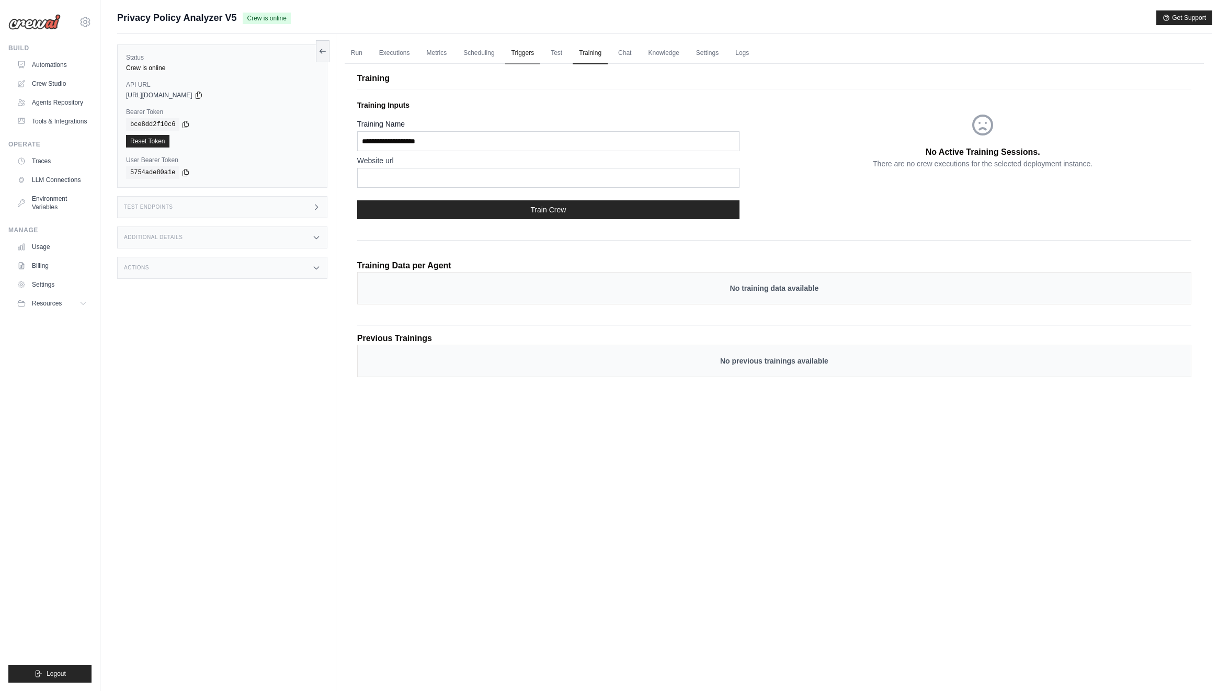
click at [523, 53] on link "Triggers" at bounding box center [523, 53] width 36 height 22
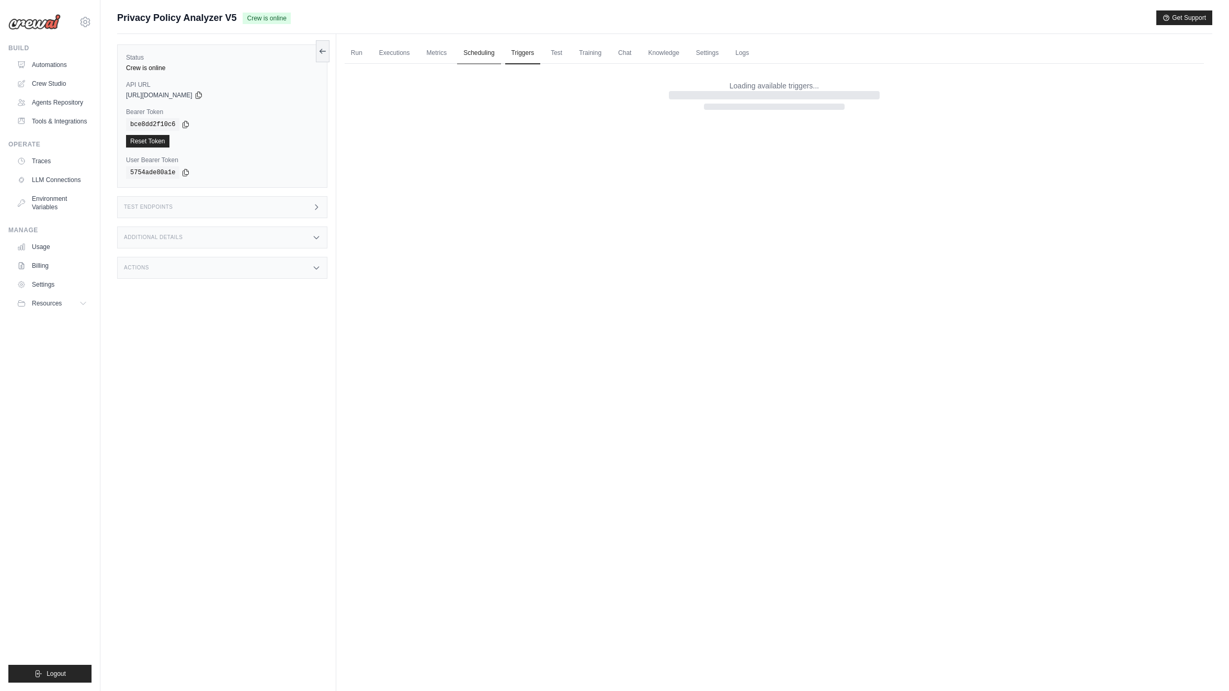
click at [476, 53] on link "Scheduling" at bounding box center [478, 53] width 43 height 22
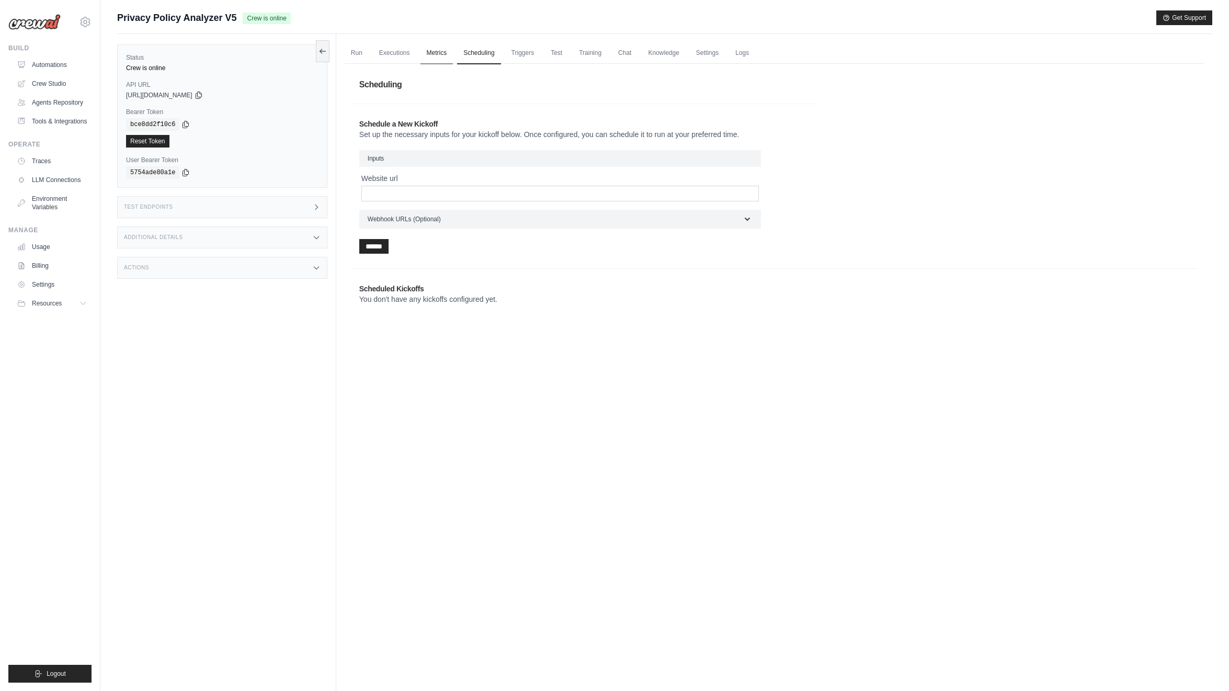
click at [429, 52] on link "Metrics" at bounding box center [437, 53] width 33 height 22
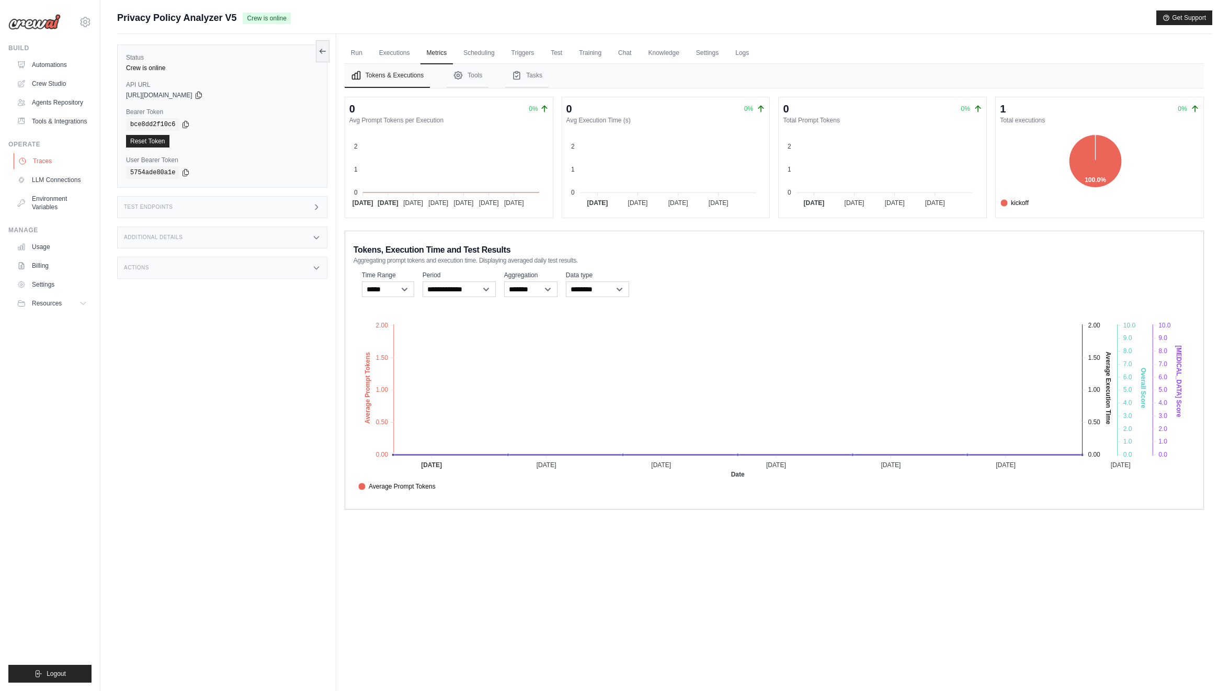
click at [42, 157] on link "Traces" at bounding box center [53, 161] width 79 height 17
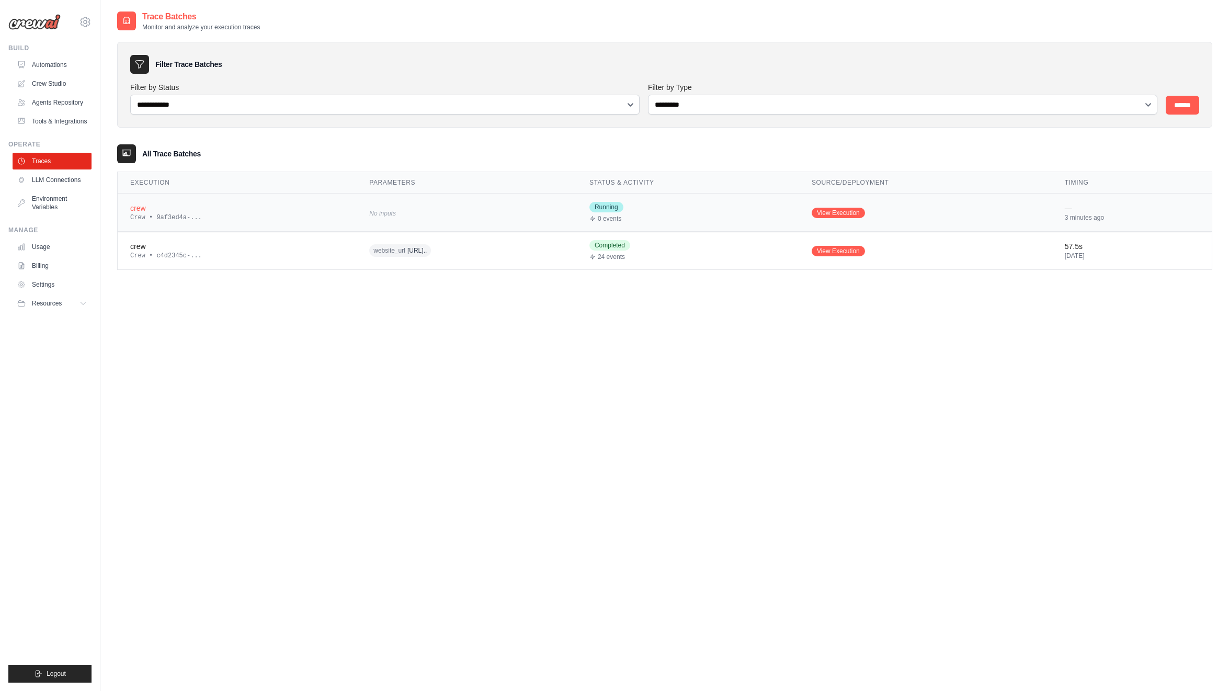
click at [235, 206] on div "crew" at bounding box center [237, 208] width 214 height 10
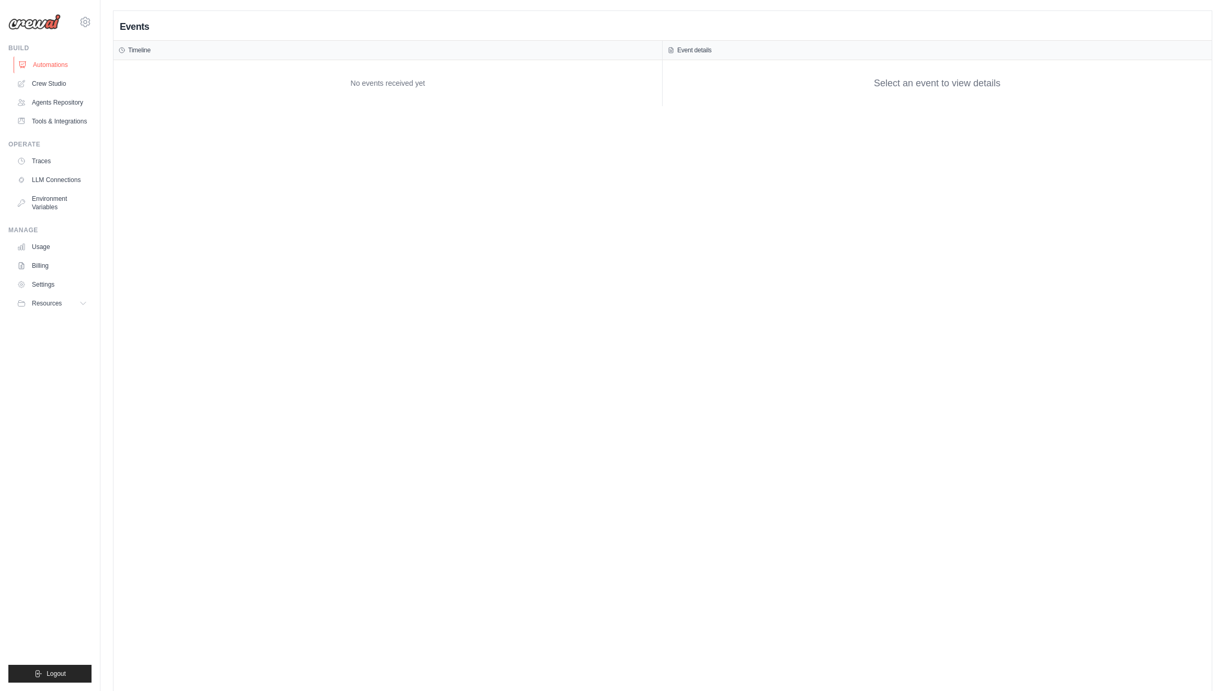
click at [36, 66] on link "Automations" at bounding box center [53, 65] width 79 height 17
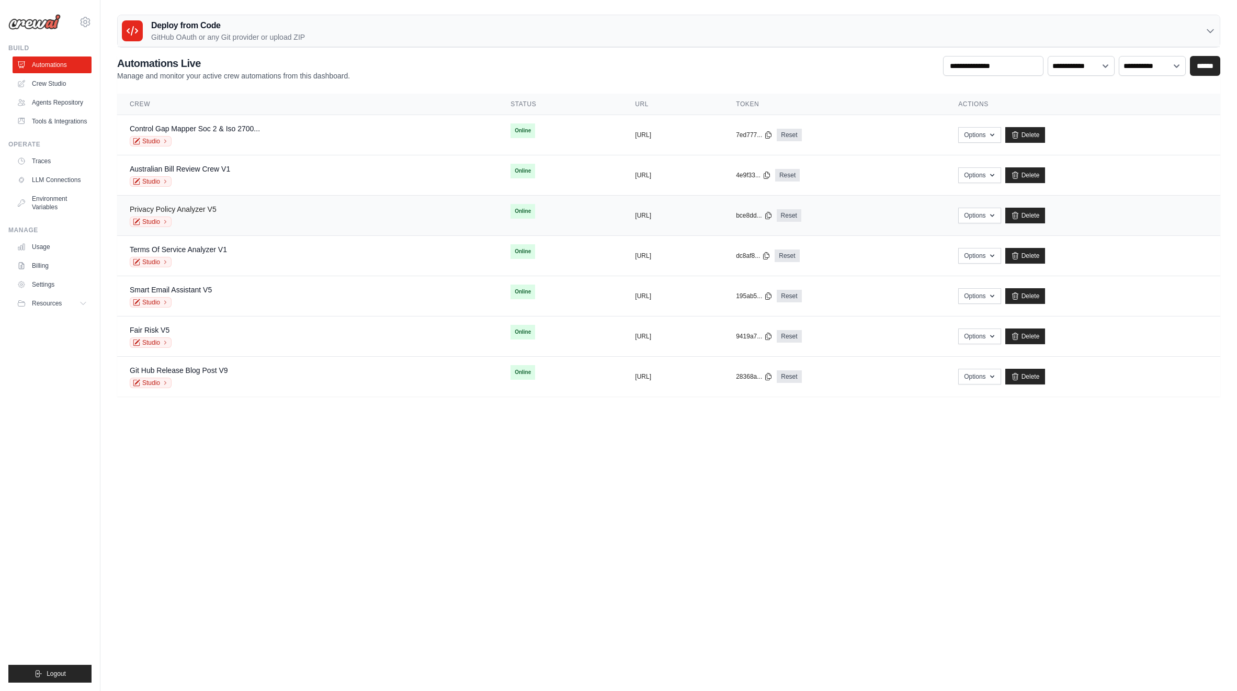
click at [182, 207] on link "Privacy Policy Analyzer V5" at bounding box center [173, 209] width 87 height 8
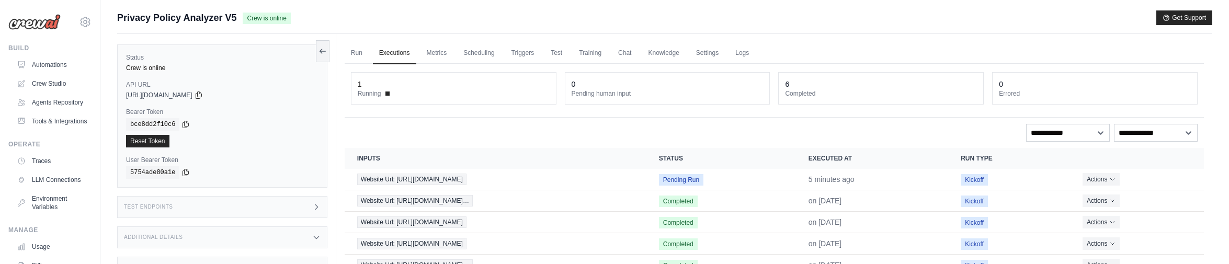
click at [246, 138] on div "Reset Token" at bounding box center [222, 141] width 193 height 13
click at [319, 207] on icon at bounding box center [316, 207] width 8 height 8
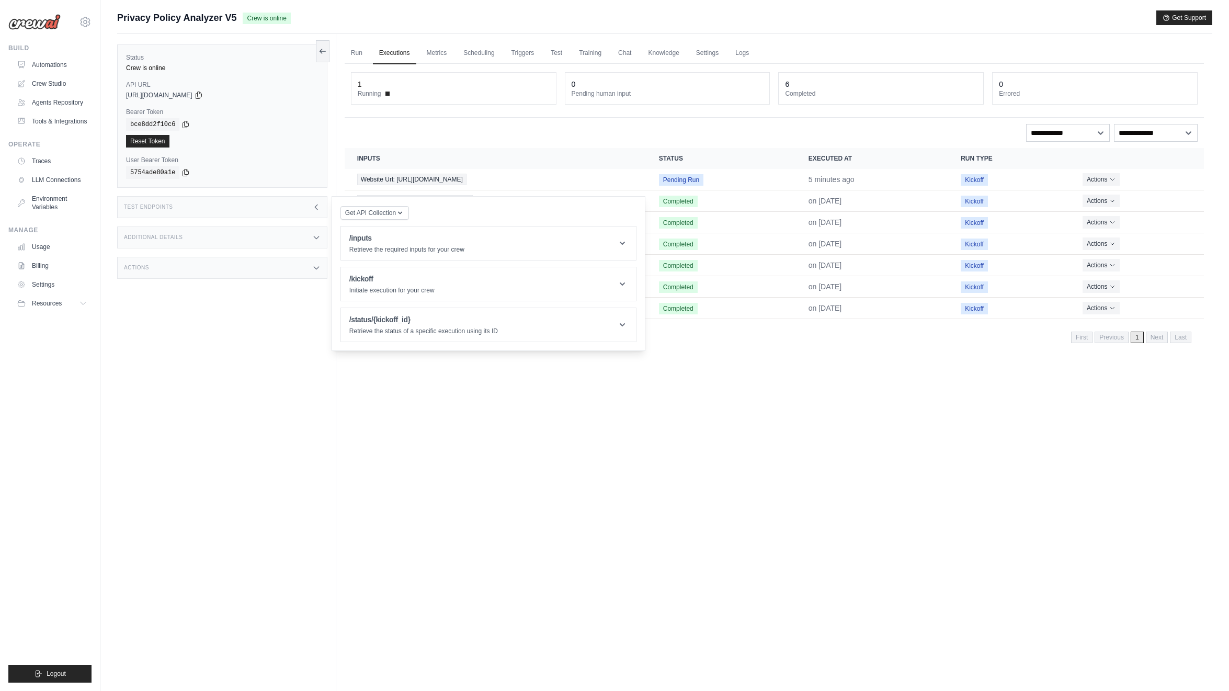
click at [317, 240] on icon at bounding box center [316, 237] width 8 height 8
click at [317, 239] on icon at bounding box center [316, 237] width 8 height 8
click at [313, 205] on icon at bounding box center [316, 207] width 8 height 8
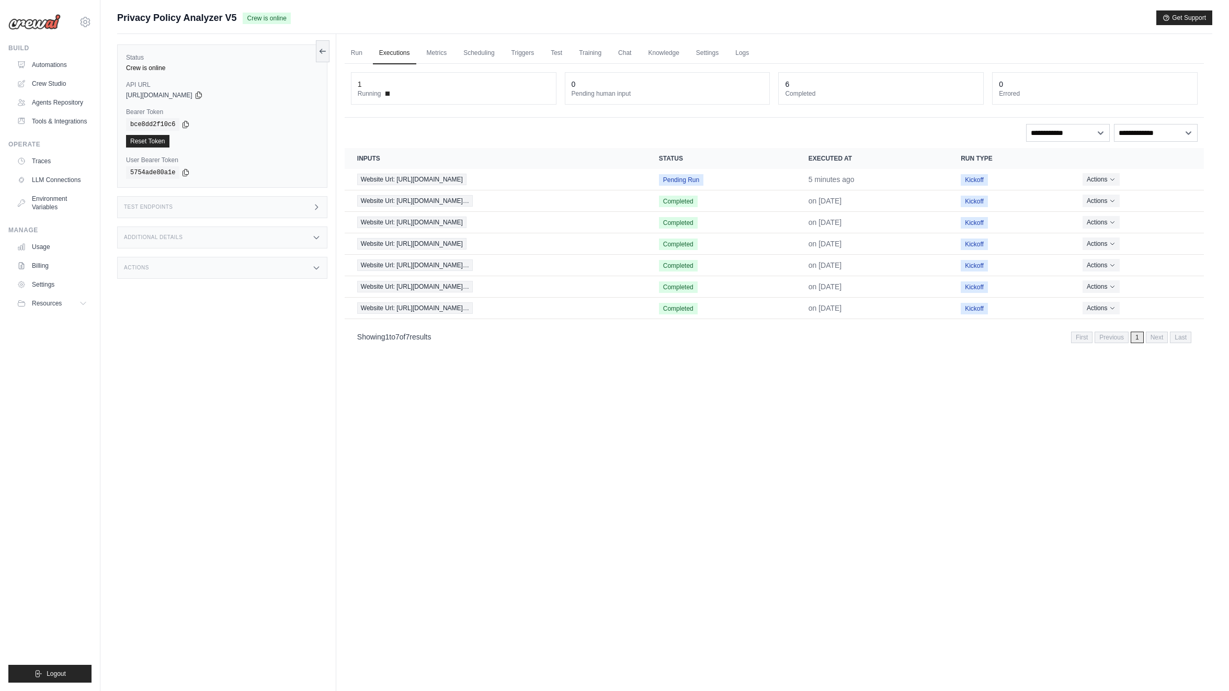
click at [313, 205] on icon at bounding box center [316, 207] width 8 height 8
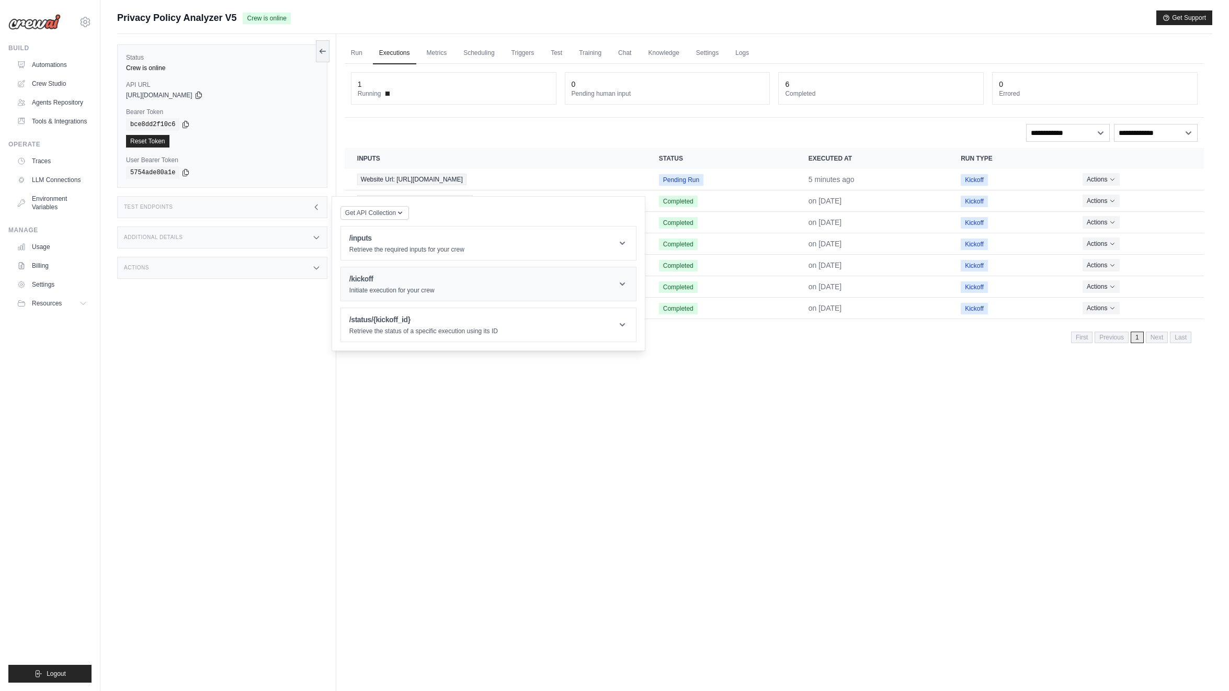
click at [622, 264] on icon at bounding box center [622, 284] width 10 height 10
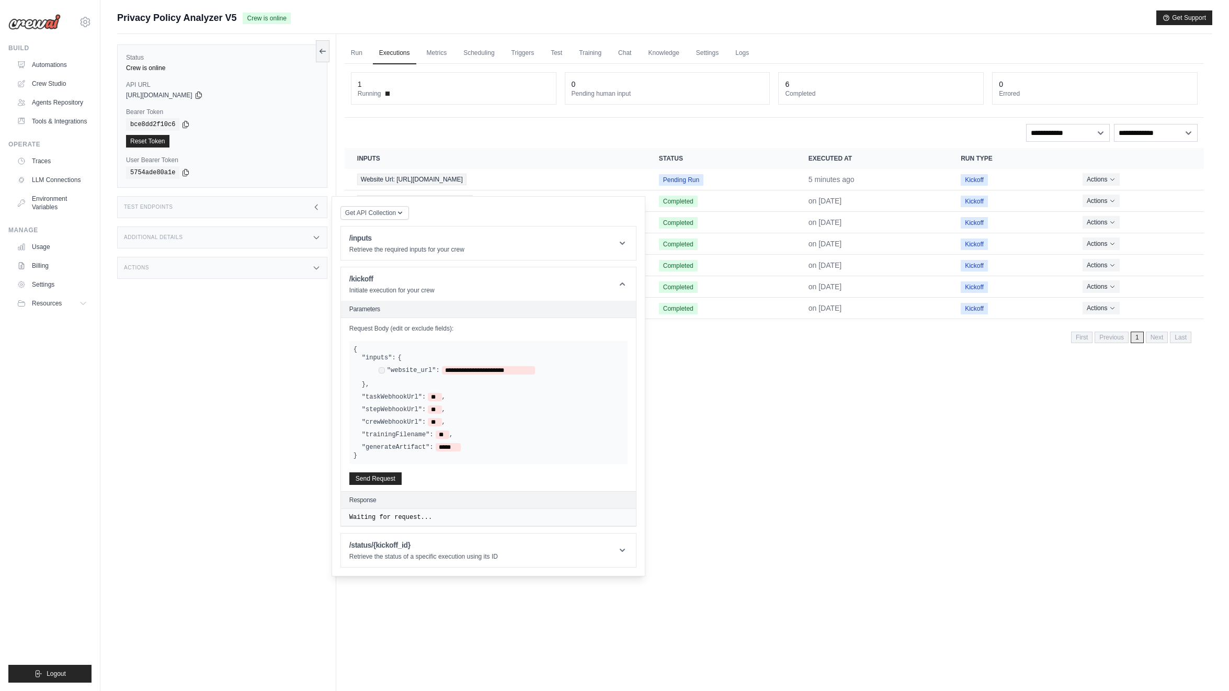
click at [260, 264] on div "Status Crew is online API URL copied [URL][DOMAIN_NAME] Bearer Token copied bce…" at bounding box center [226, 379] width 219 height 691
click at [608, 182] on div "Website Url: [URL][DOMAIN_NAME]" at bounding box center [495, 180] width 277 height 12
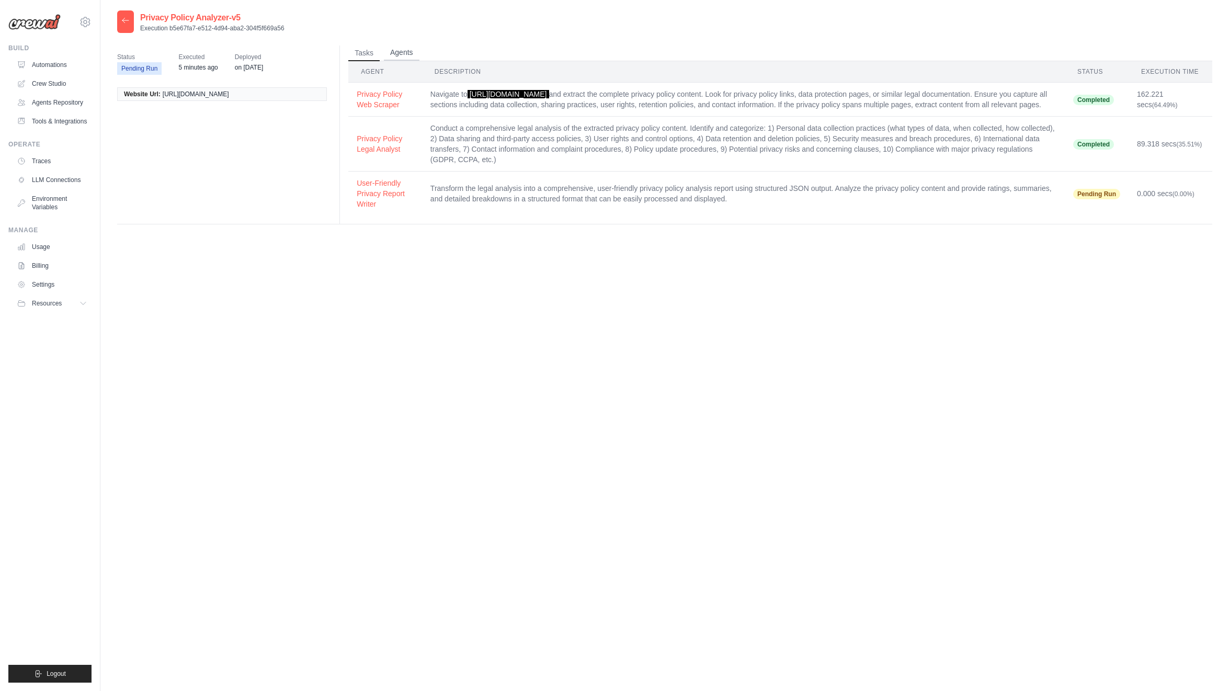
click at [403, 51] on button "Agents" at bounding box center [402, 53] width 36 height 16
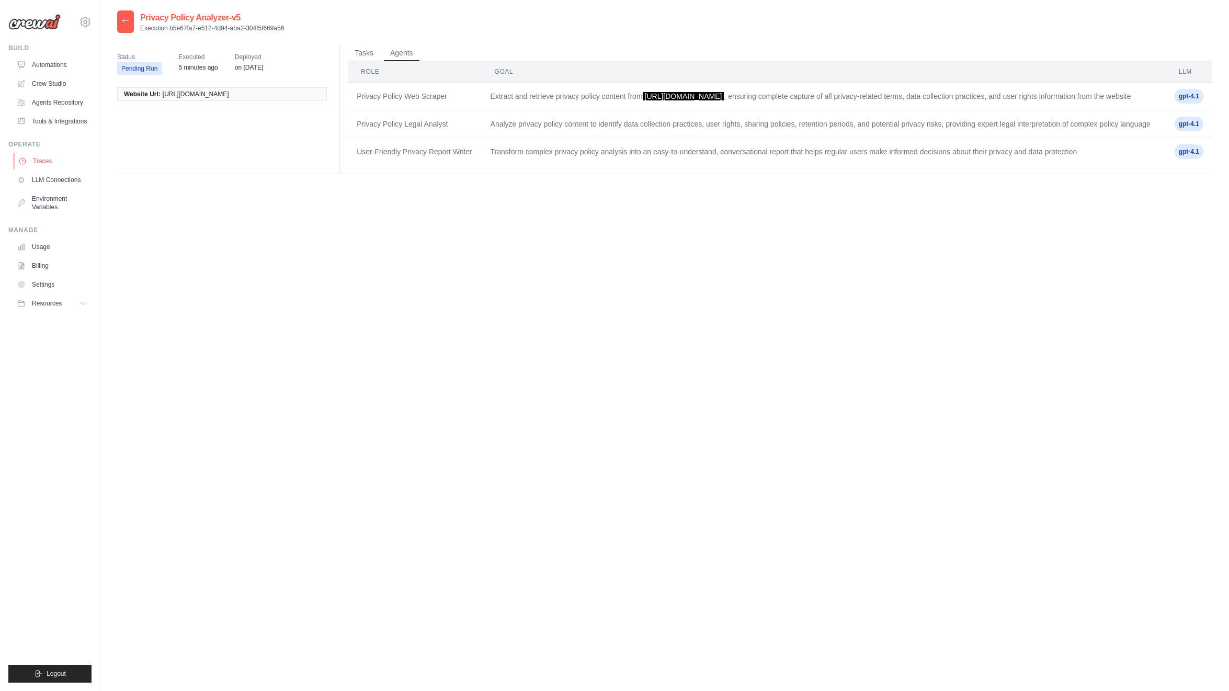
click at [43, 163] on link "Traces" at bounding box center [53, 161] width 79 height 17
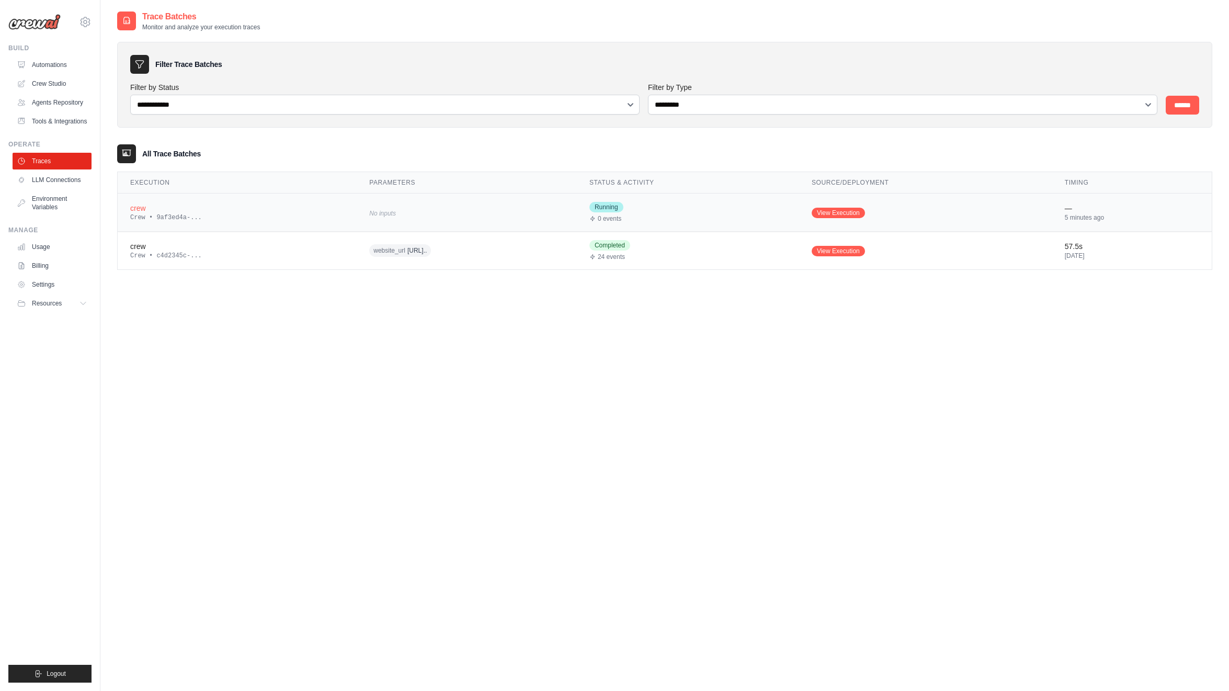
click at [673, 216] on div "0 events" at bounding box center [688, 218] width 197 height 8
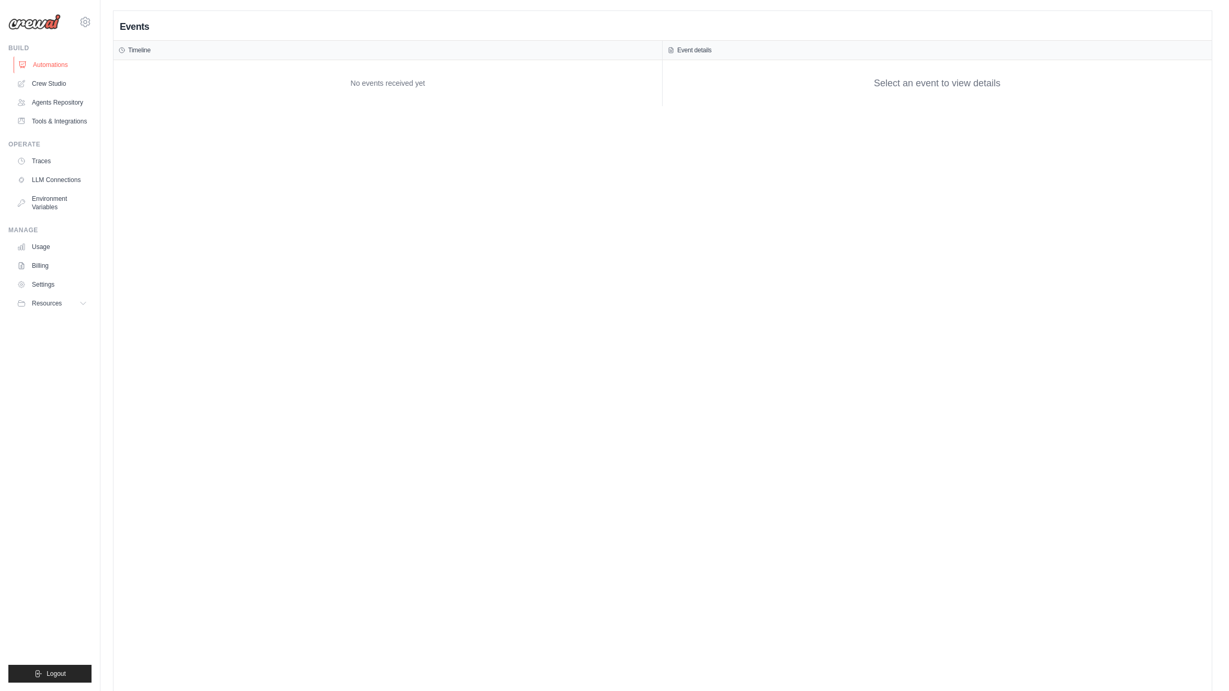
click at [60, 60] on link "Automations" at bounding box center [53, 65] width 79 height 17
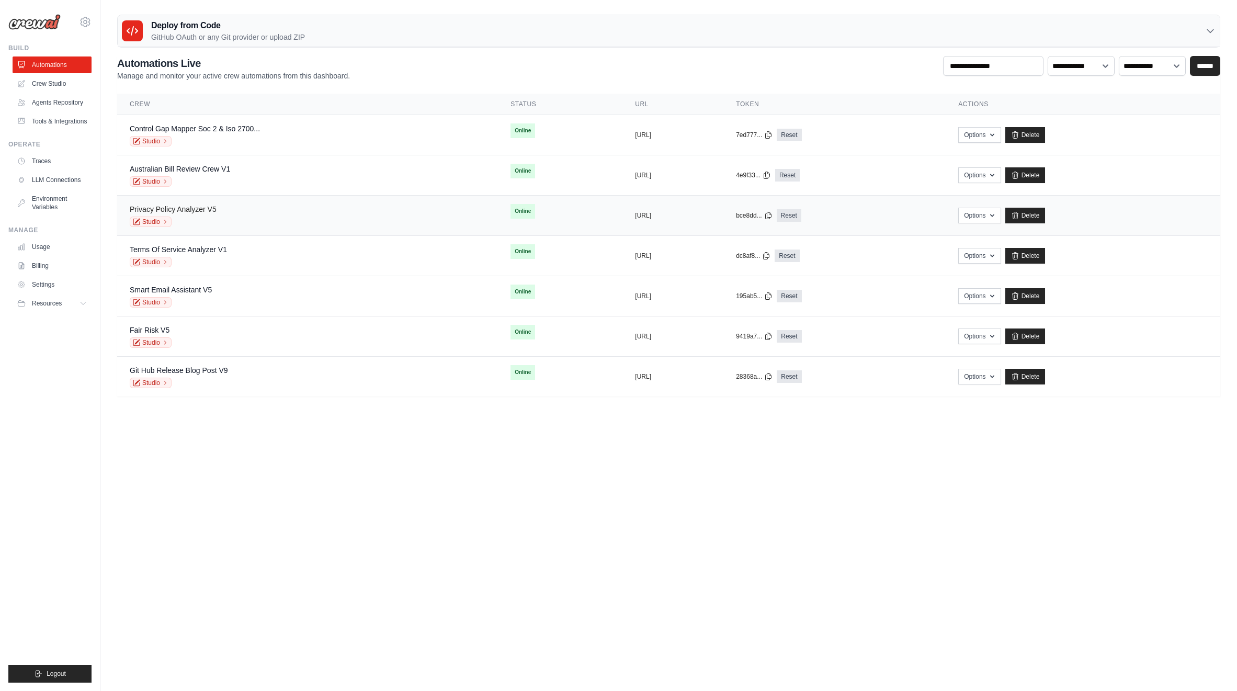
click at [186, 209] on link "Privacy Policy Analyzer V5" at bounding box center [173, 209] width 87 height 8
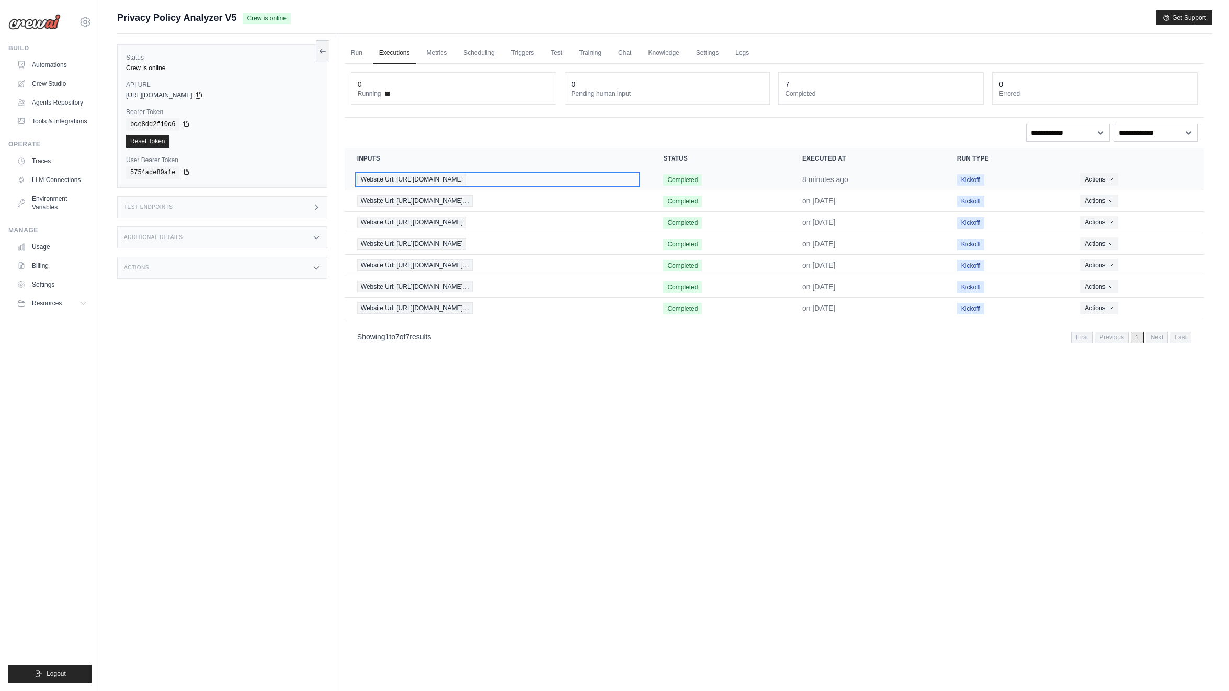
click at [422, 180] on span "Website Url: https://dev.to/privacy" at bounding box center [411, 180] width 109 height 12
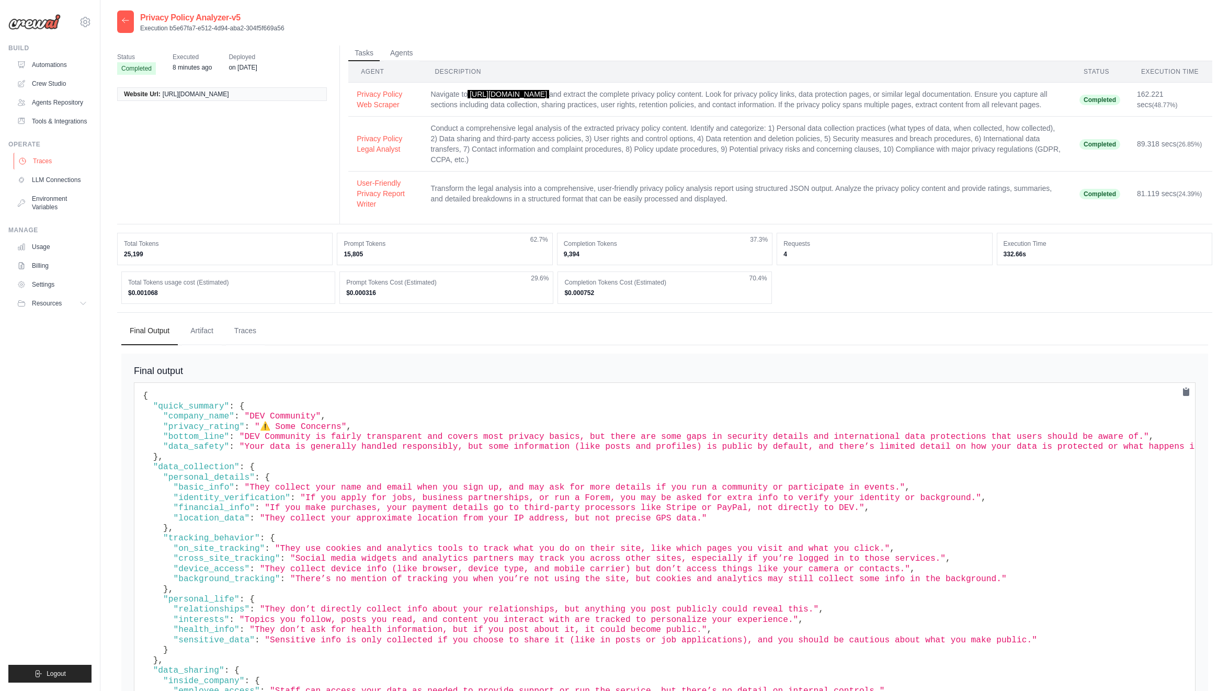
click at [48, 161] on link "Traces" at bounding box center [53, 161] width 79 height 17
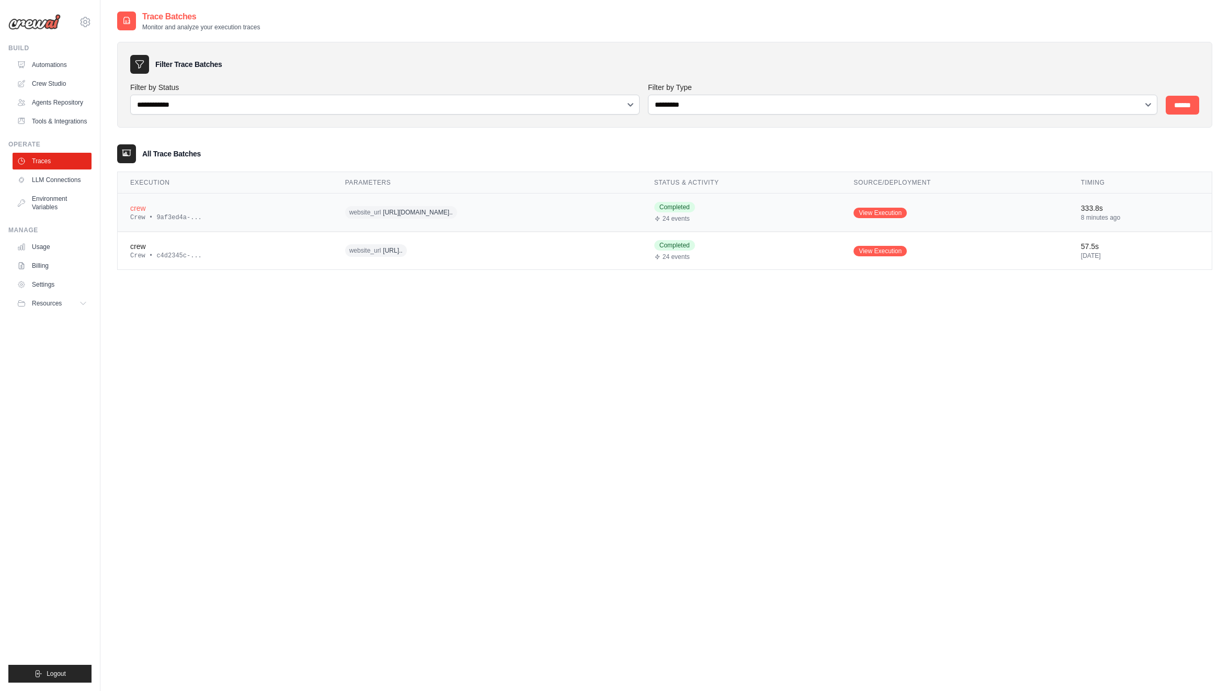
click at [244, 211] on div "crew" at bounding box center [225, 208] width 190 height 10
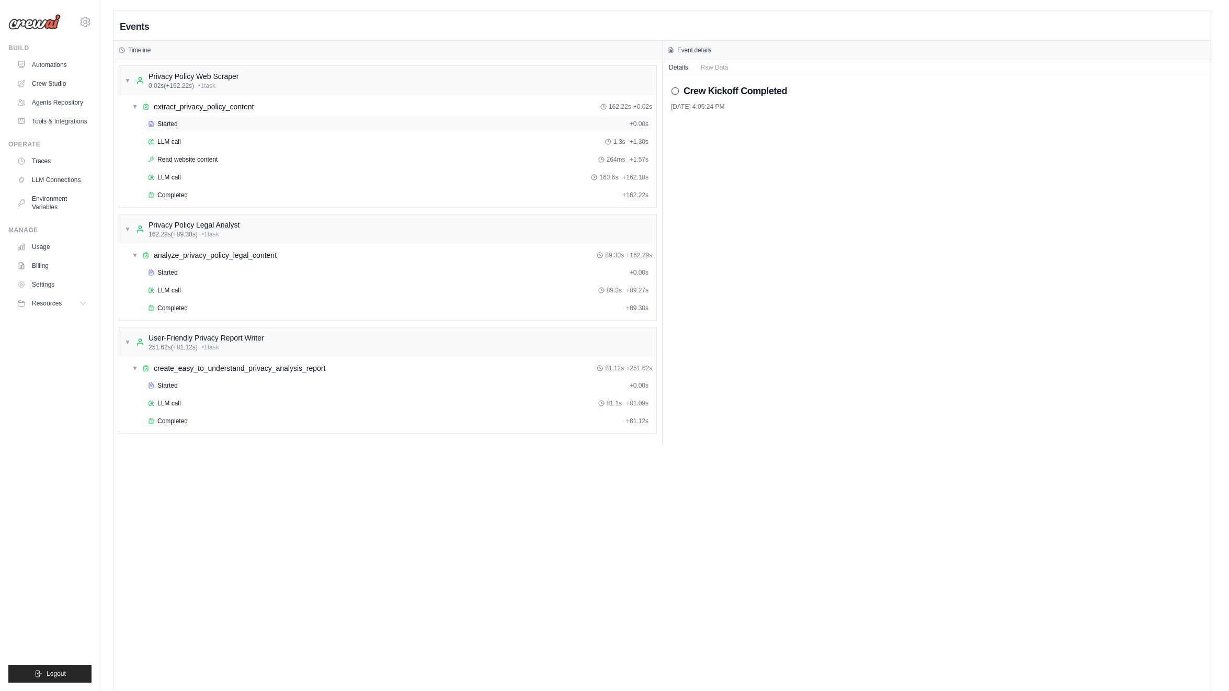
click at [186, 124] on div "Started" at bounding box center [387, 124] width 478 height 8
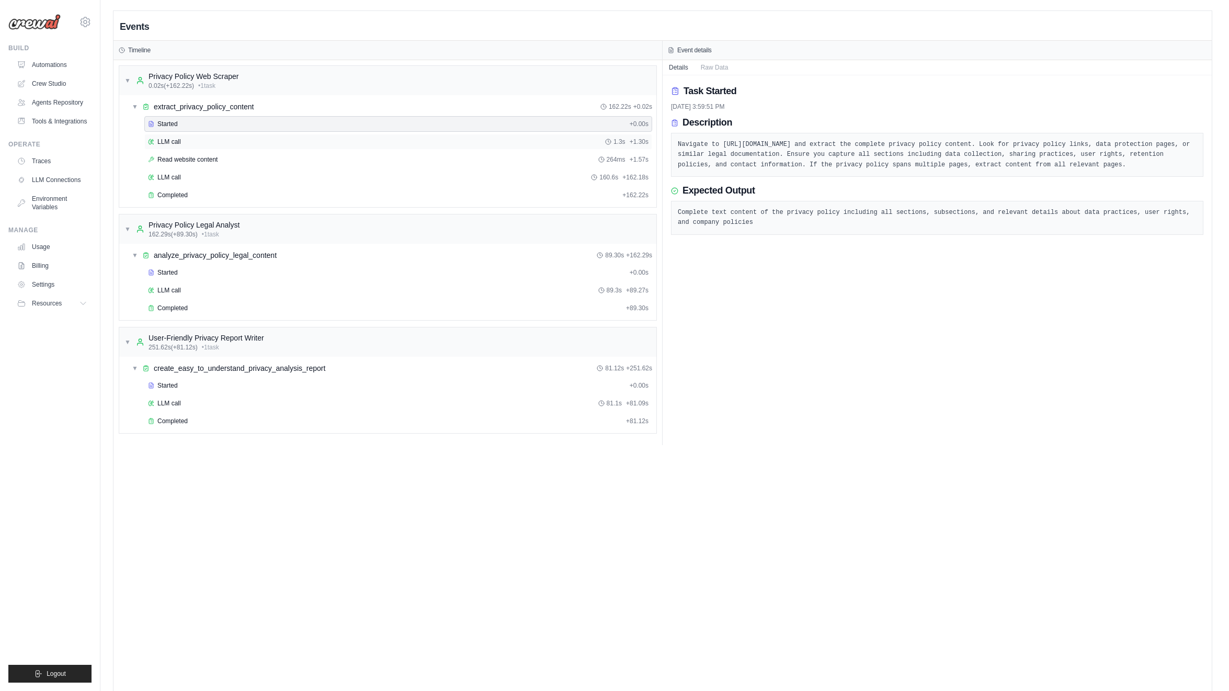
click at [184, 142] on div "LLM call 1.3s + 1.30s" at bounding box center [398, 142] width 501 height 8
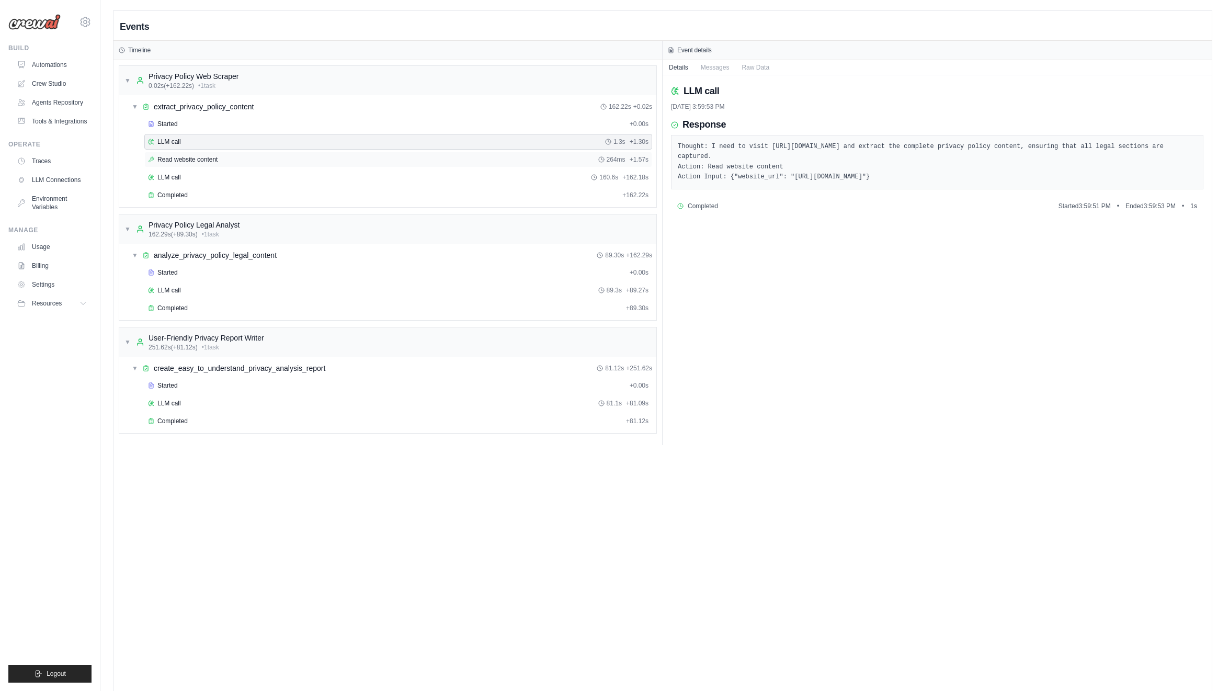
click at [187, 156] on span "Read website content" at bounding box center [187, 159] width 60 height 8
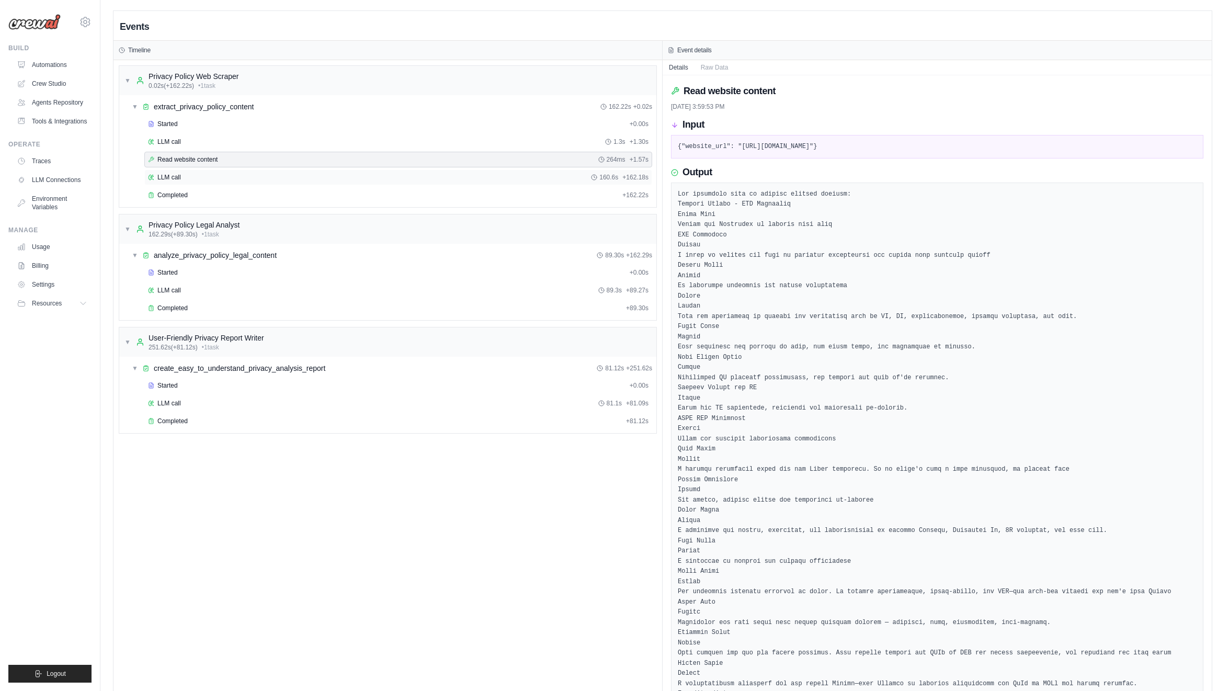
click at [198, 176] on div "LLM call 160.6s + 162.18s" at bounding box center [398, 177] width 501 height 8
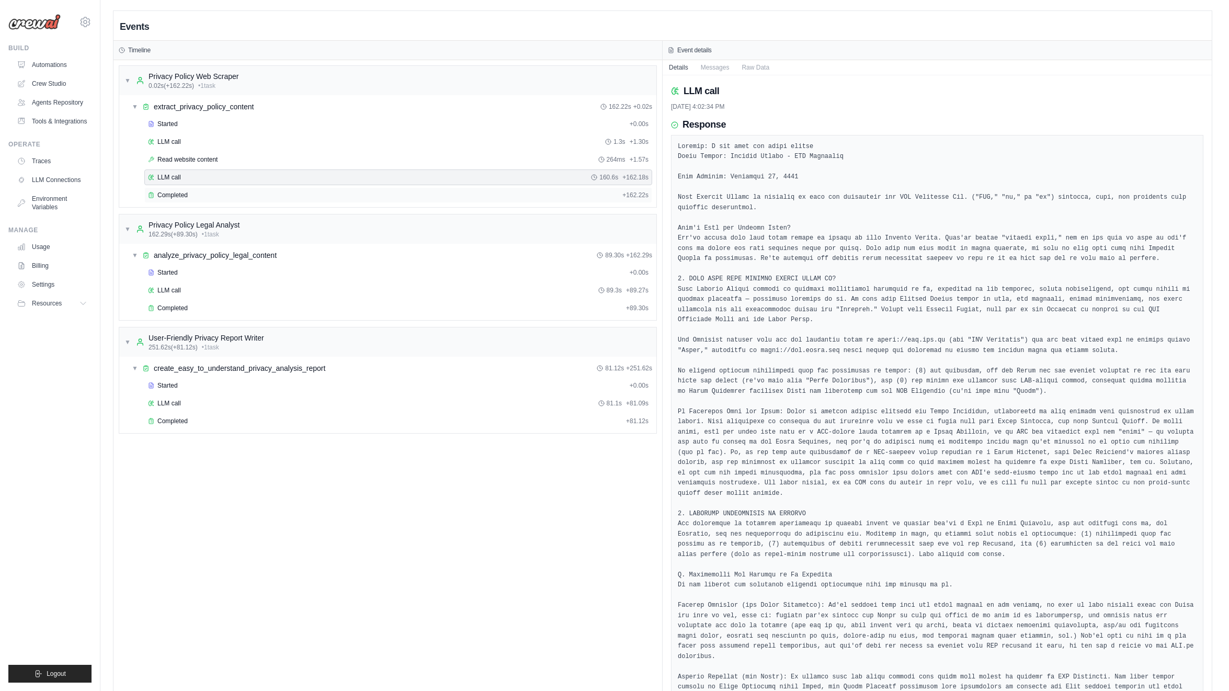
click at [195, 191] on div "Completed" at bounding box center [383, 195] width 470 height 8
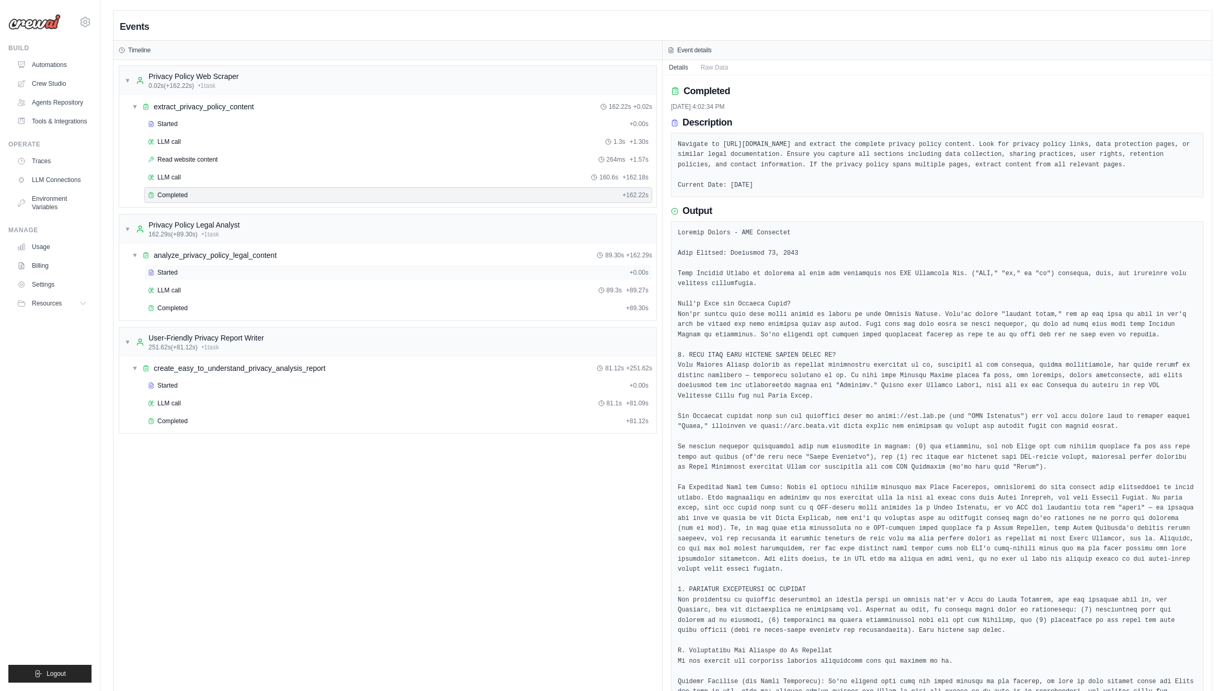
click at [221, 275] on div "Started" at bounding box center [387, 272] width 478 height 8
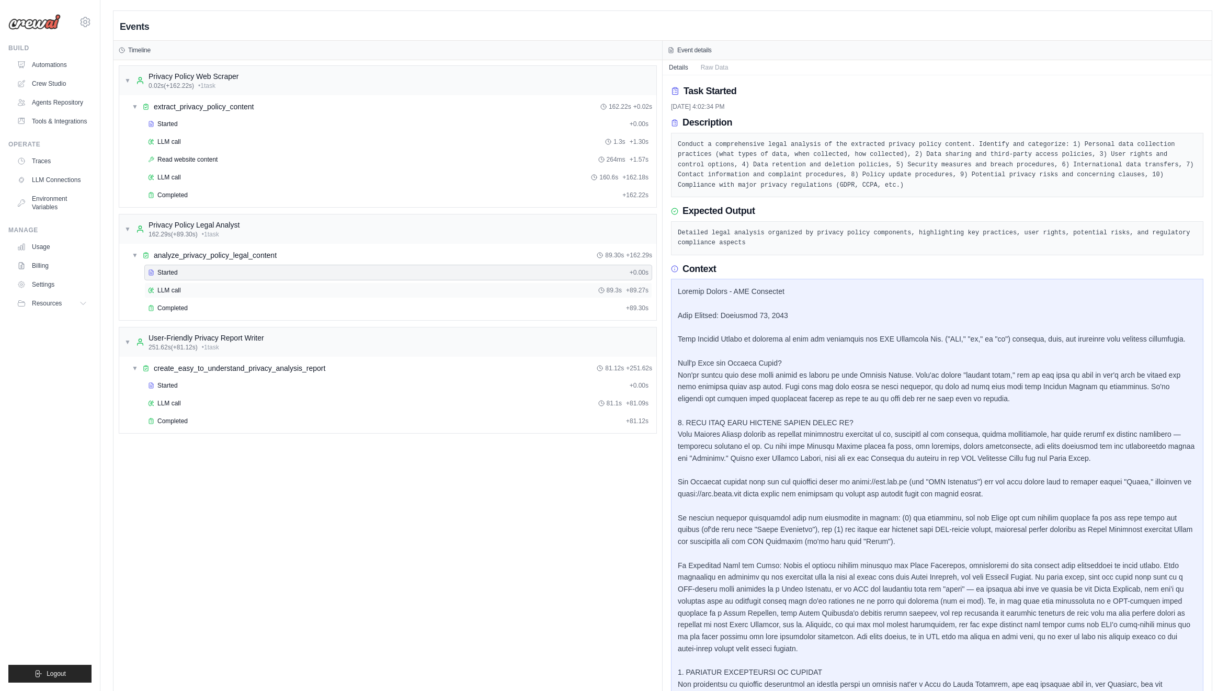
click at [221, 288] on div "LLM call 89.3s + 89.27s" at bounding box center [398, 290] width 501 height 8
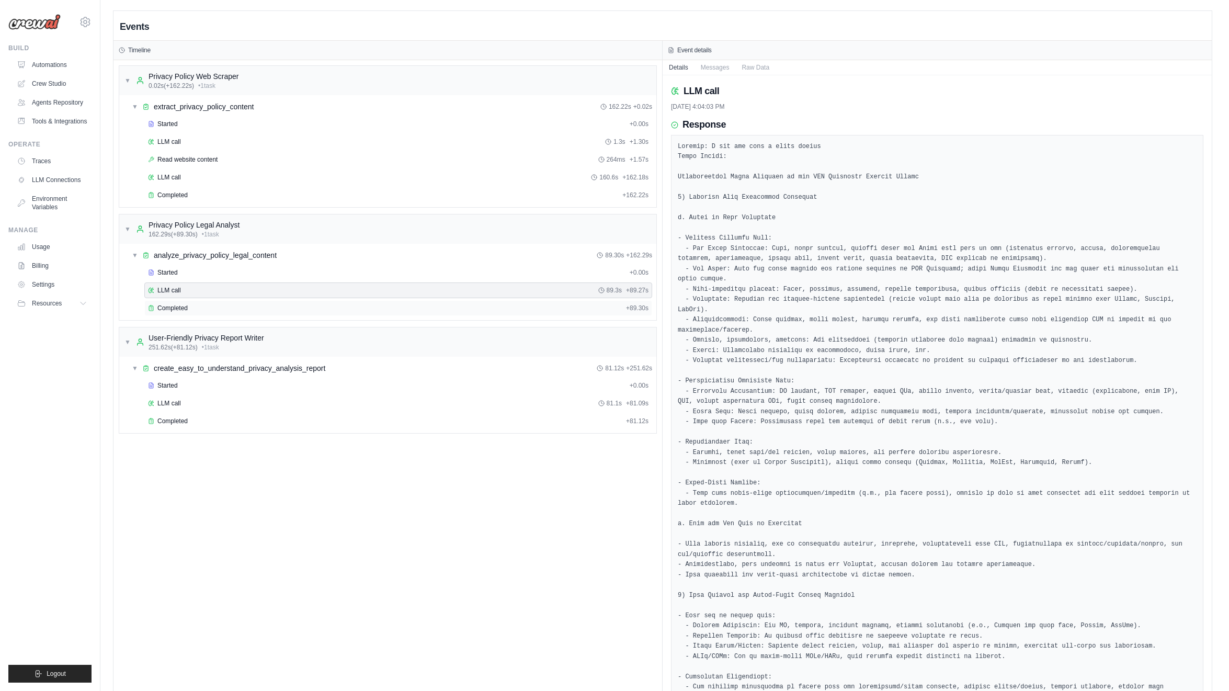
click at [220, 304] on div "Completed" at bounding box center [385, 308] width 474 height 8
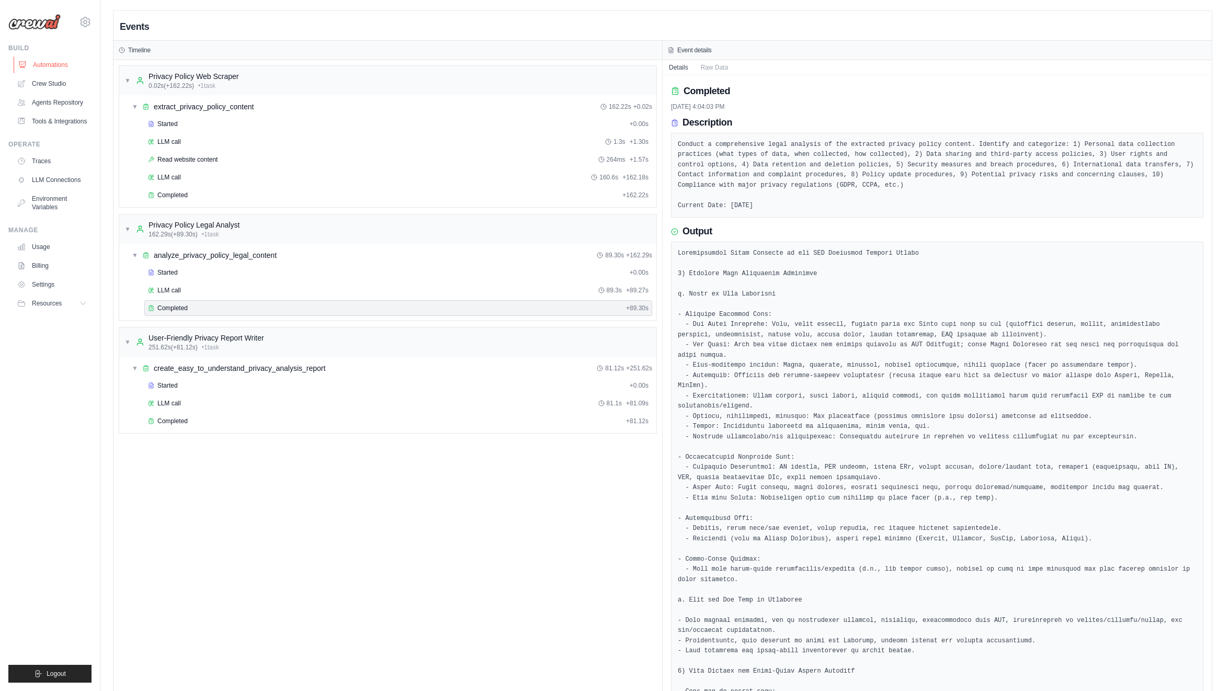
click at [41, 65] on link "Automations" at bounding box center [53, 65] width 79 height 17
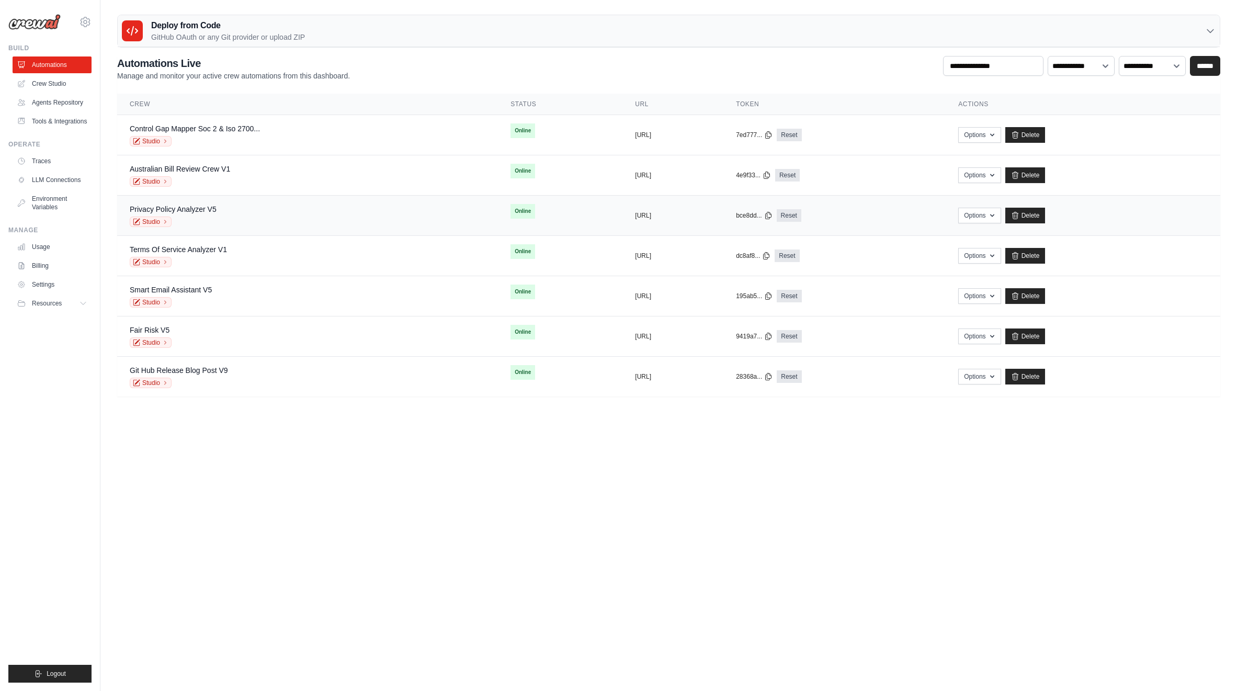
click at [182, 201] on td "Privacy Policy Analyzer V5 Studio" at bounding box center [307, 216] width 381 height 40
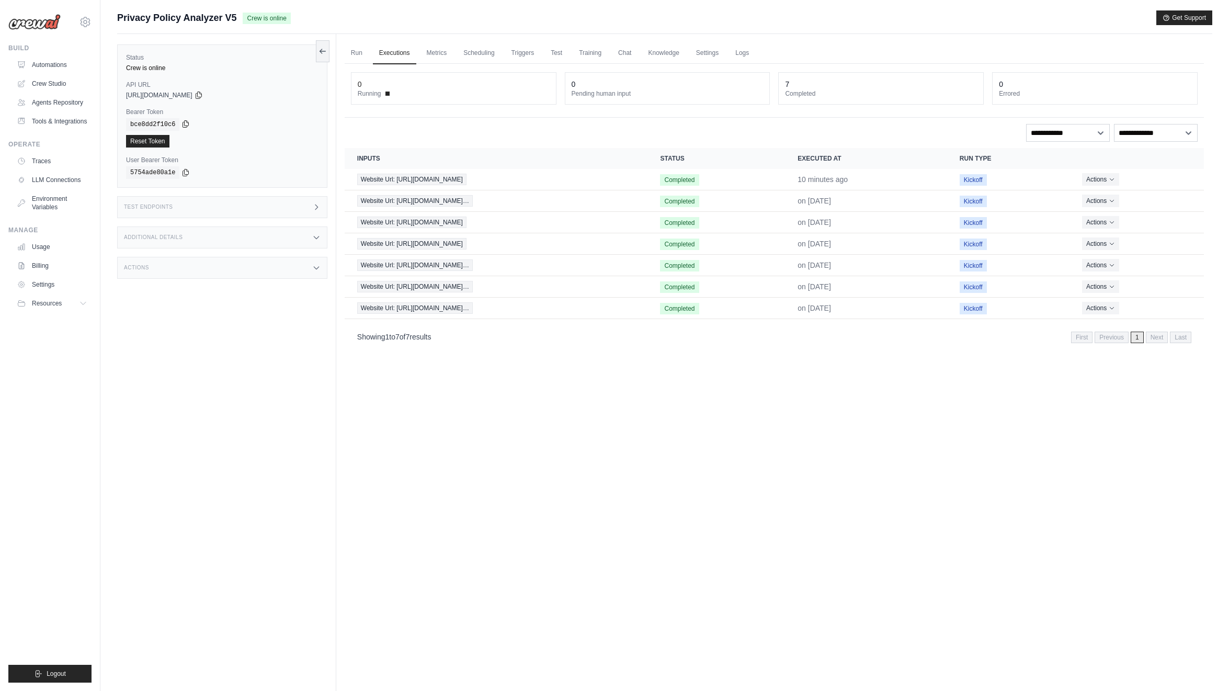
click at [185, 125] on icon at bounding box center [186, 124] width 6 height 7
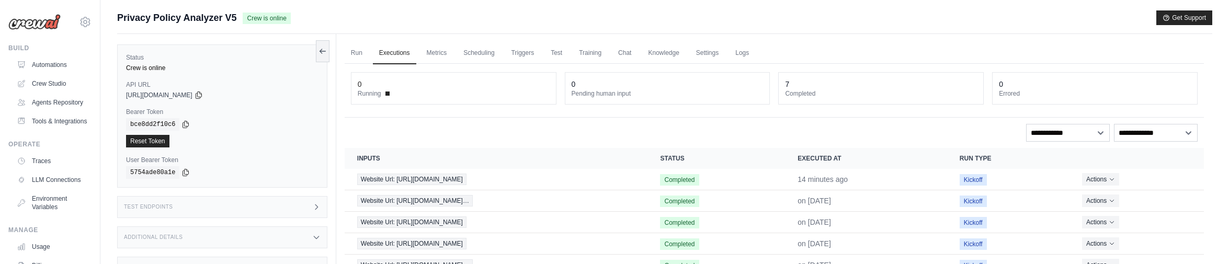
click at [193, 173] on div "5754ade80a1e" at bounding box center [222, 172] width 193 height 13
click at [187, 173] on icon at bounding box center [186, 172] width 8 height 8
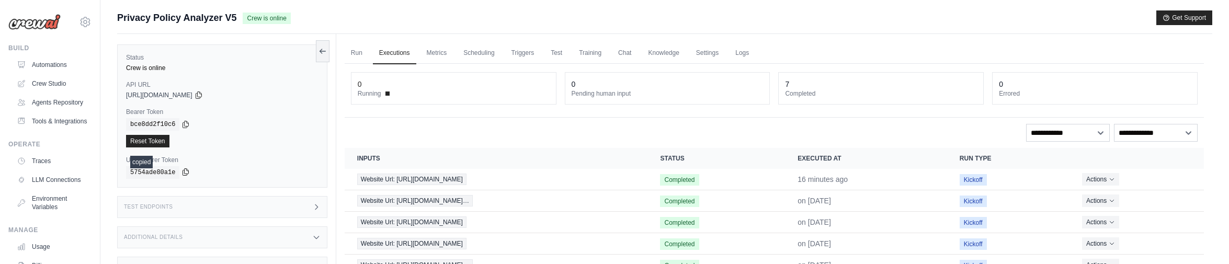
click at [187, 173] on icon at bounding box center [186, 172] width 8 height 8
click at [185, 172] on icon at bounding box center [186, 172] width 8 height 8
click at [203, 94] on icon at bounding box center [199, 95] width 8 height 8
click at [195, 91] on button at bounding box center [199, 95] width 8 height 8
